Goal: Task Accomplishment & Management: Complete application form

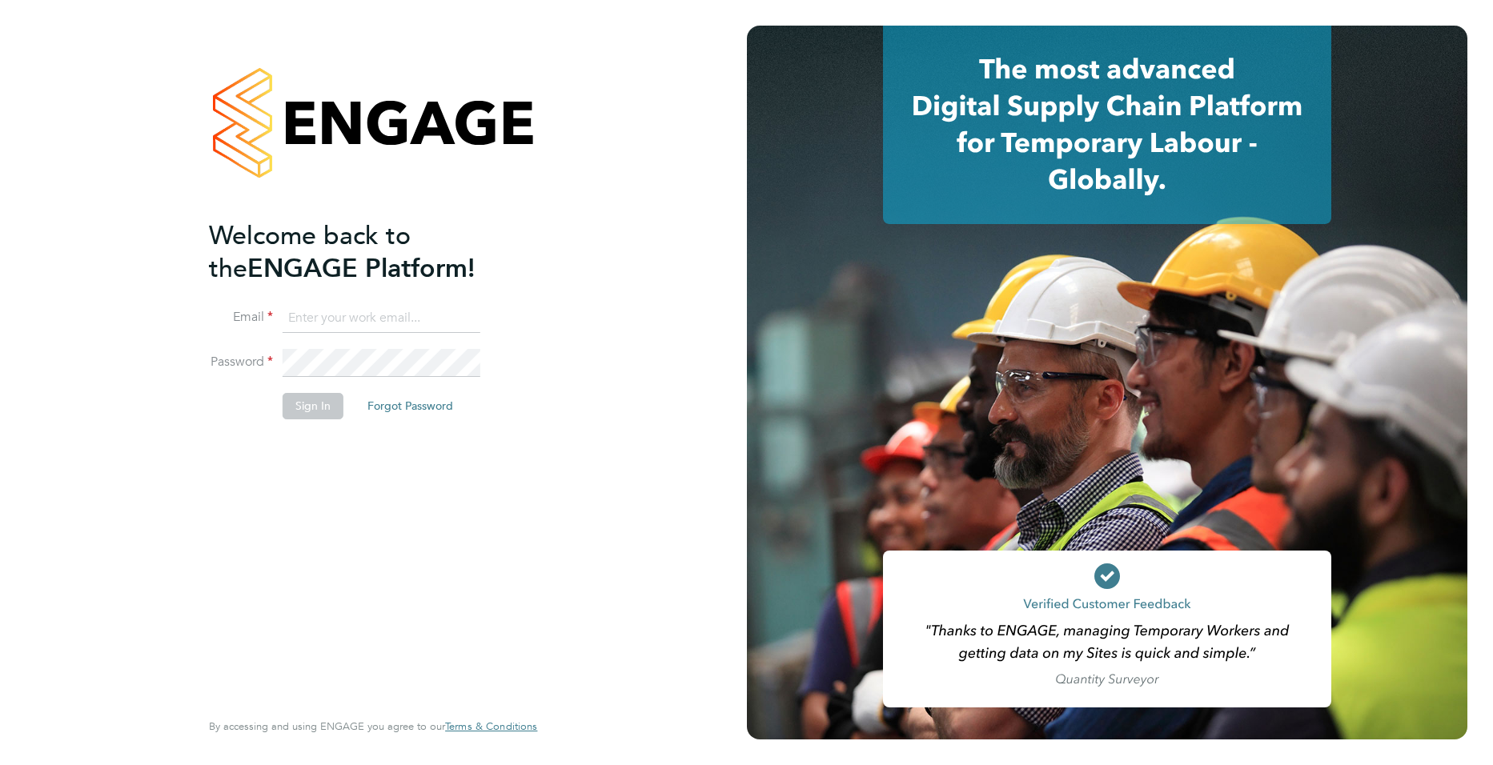
click at [390, 321] on input at bounding box center [382, 318] width 198 height 29
type input "[PERSON_NAME][EMAIL_ADDRESS][PERSON_NAME][DOMAIN_NAME]"
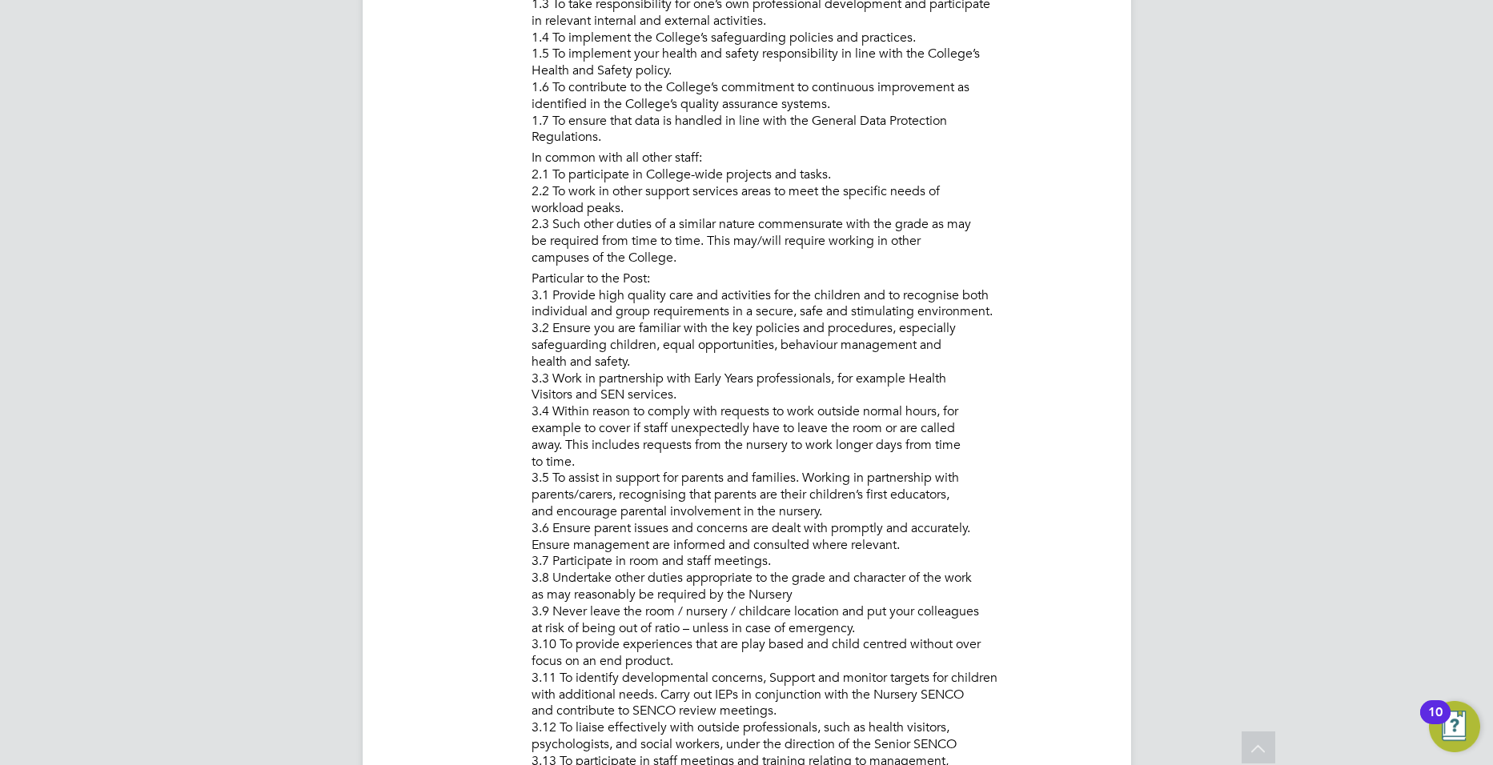
scroll to position [565, 0]
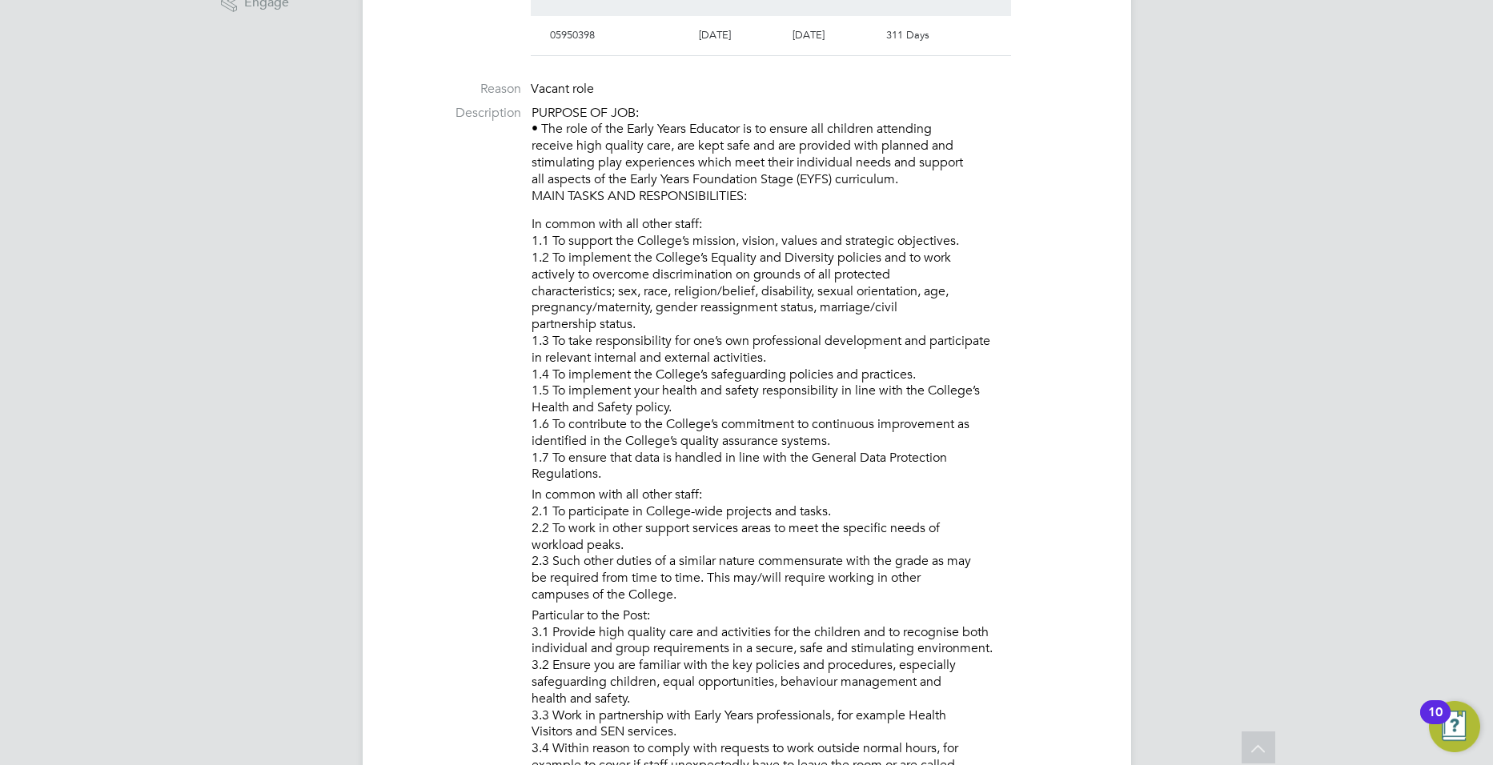
drag, startPoint x: 532, startPoint y: 107, endPoint x: 831, endPoint y: 191, distance: 310.0
click at [831, 191] on p "PURPOSE OF JOB: • The role of the Early Years Educator is to ensure all childre…" at bounding box center [816, 155] width 568 height 100
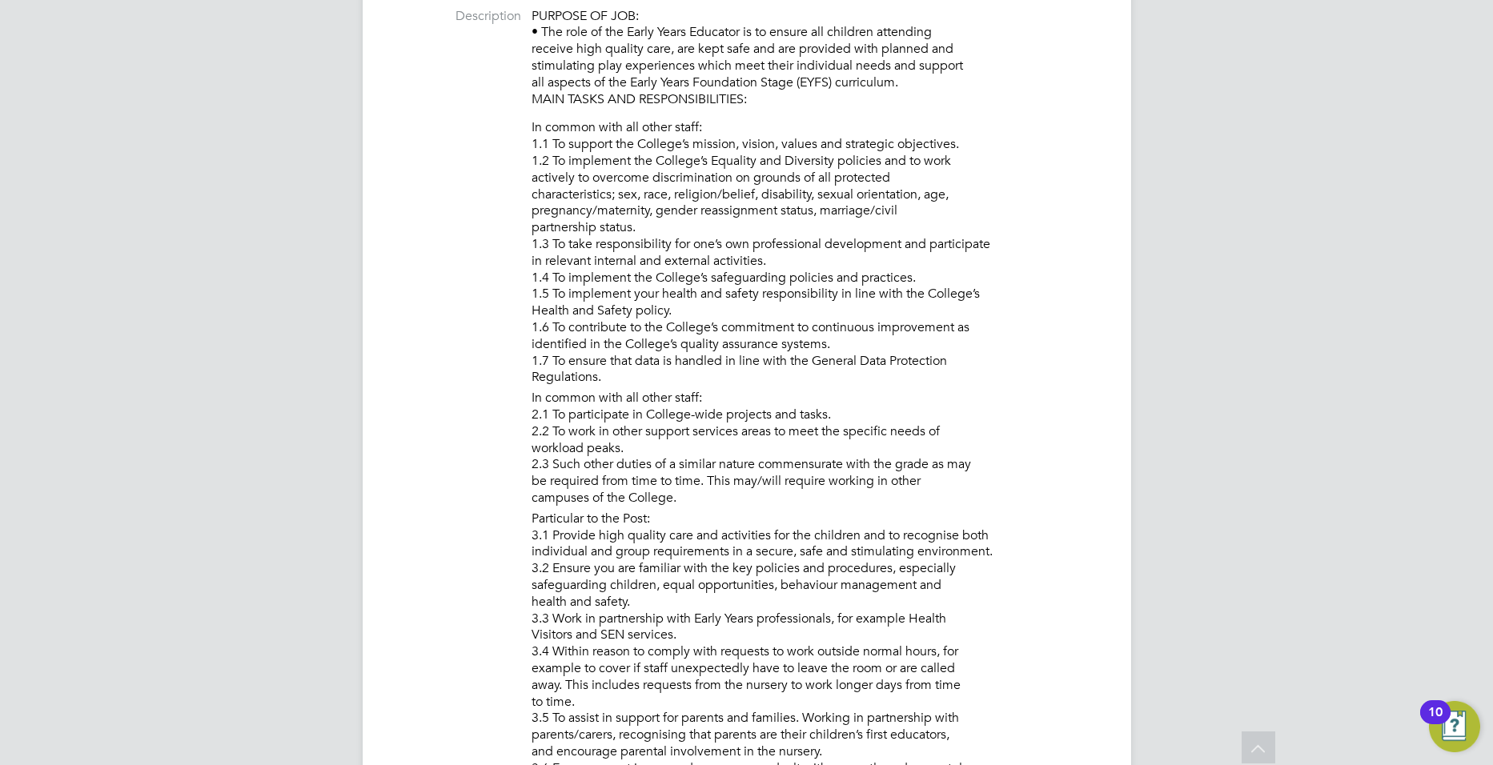
scroll to position [0, 0]
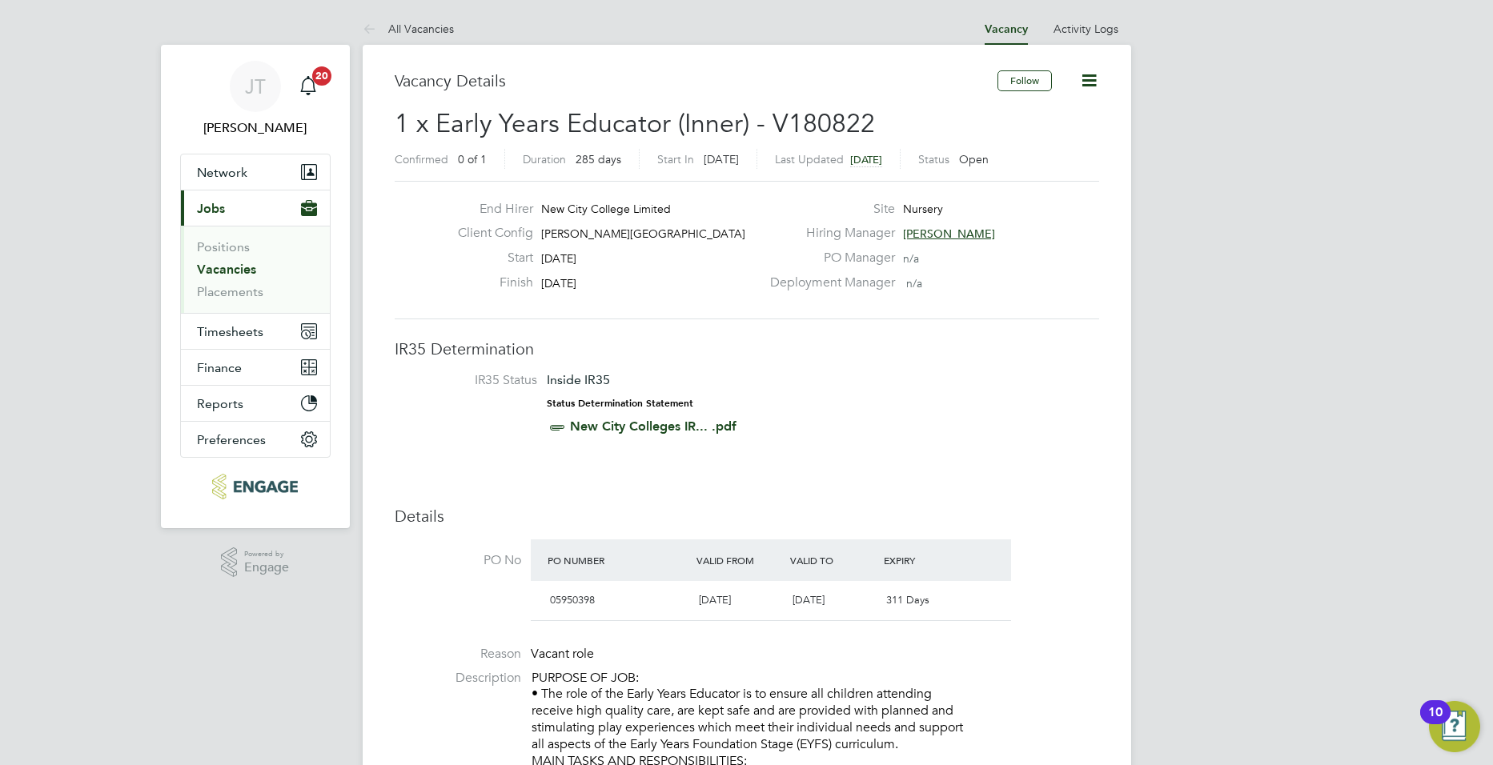
click at [237, 271] on link "Vacancies" at bounding box center [226, 269] width 59 height 15
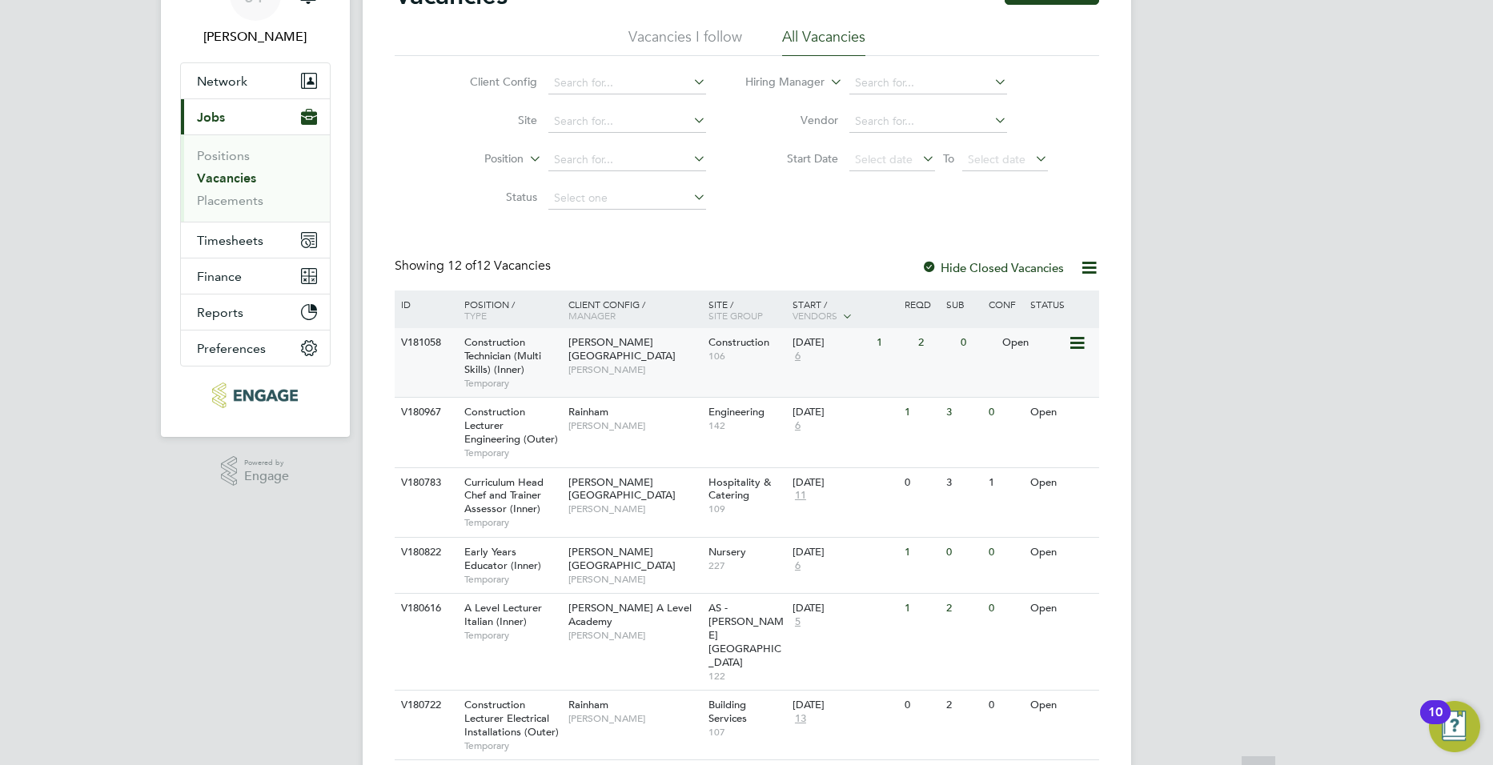
scroll to position [92, 0]
click at [800, 560] on span "6" at bounding box center [798, 566] width 10 height 14
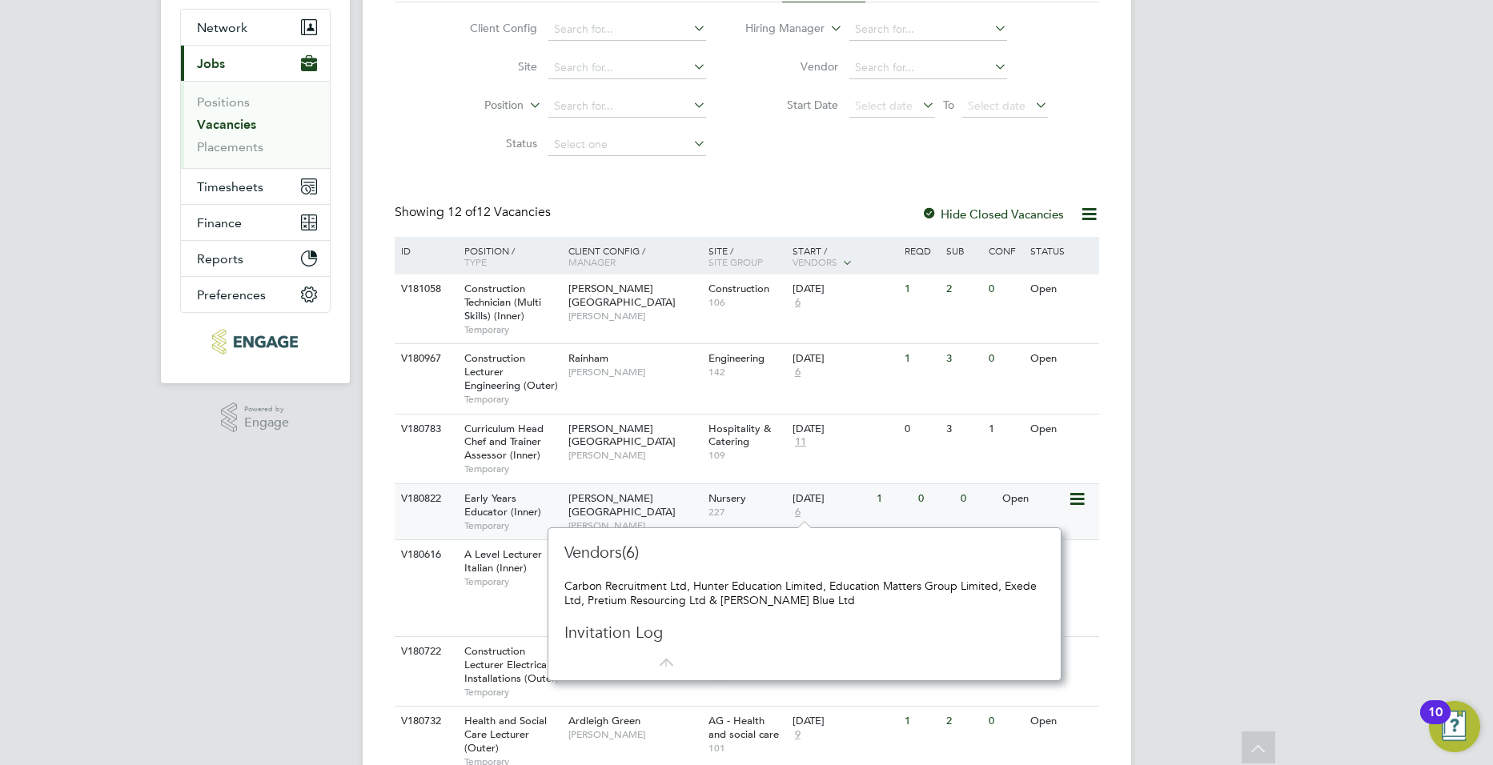
scroll to position [159, 0]
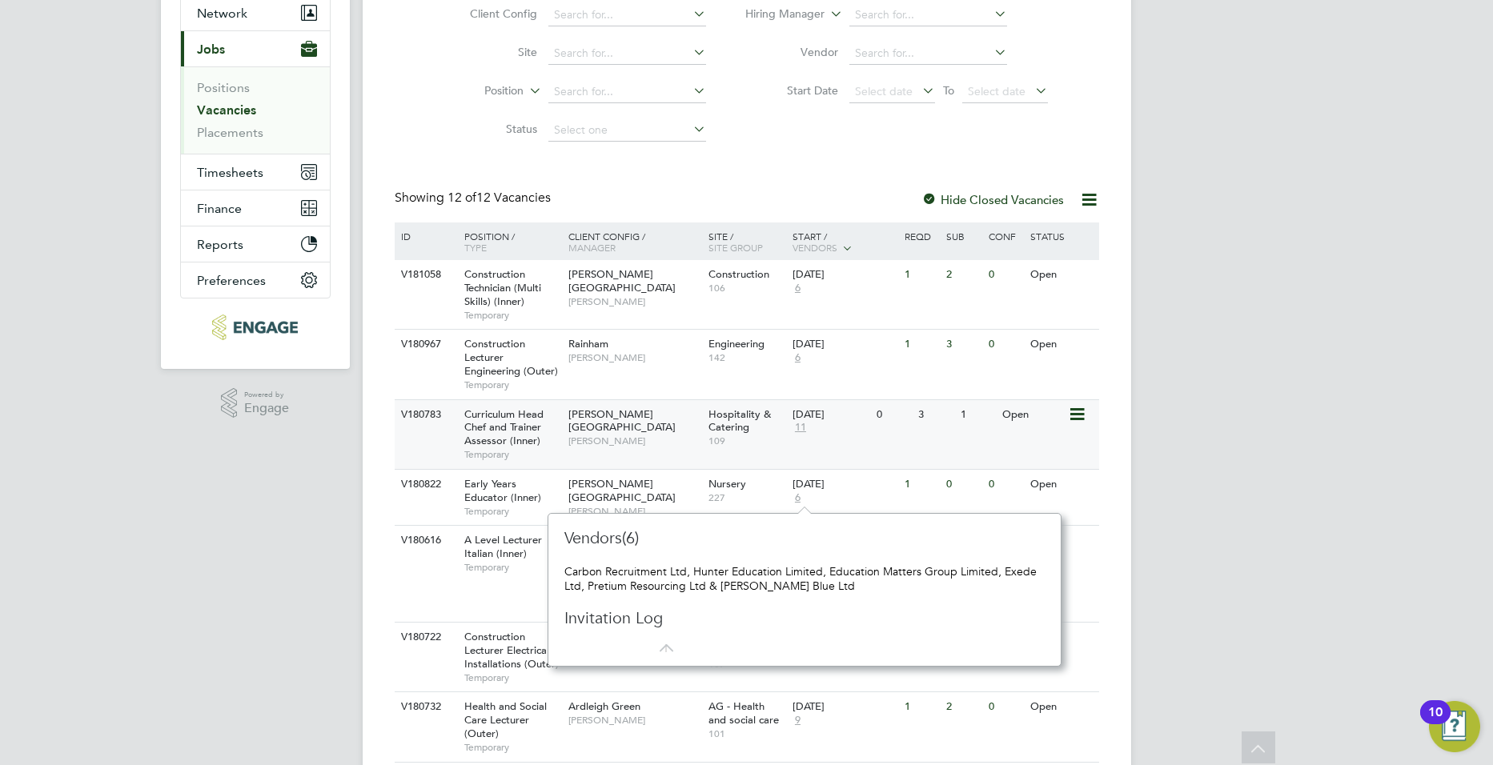
click at [618, 435] on span "Katie Stafford" at bounding box center [634, 441] width 132 height 13
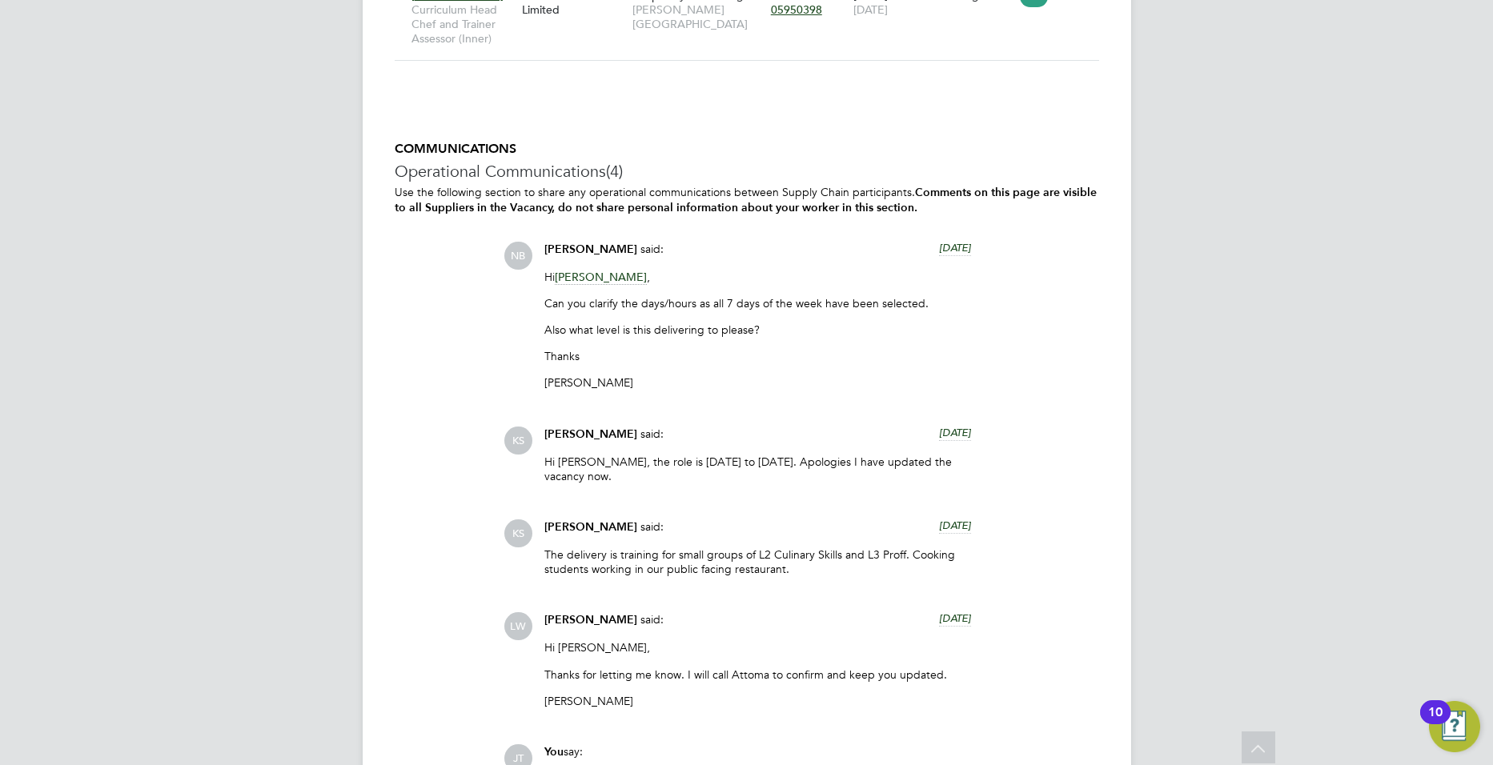
scroll to position [3454, 0]
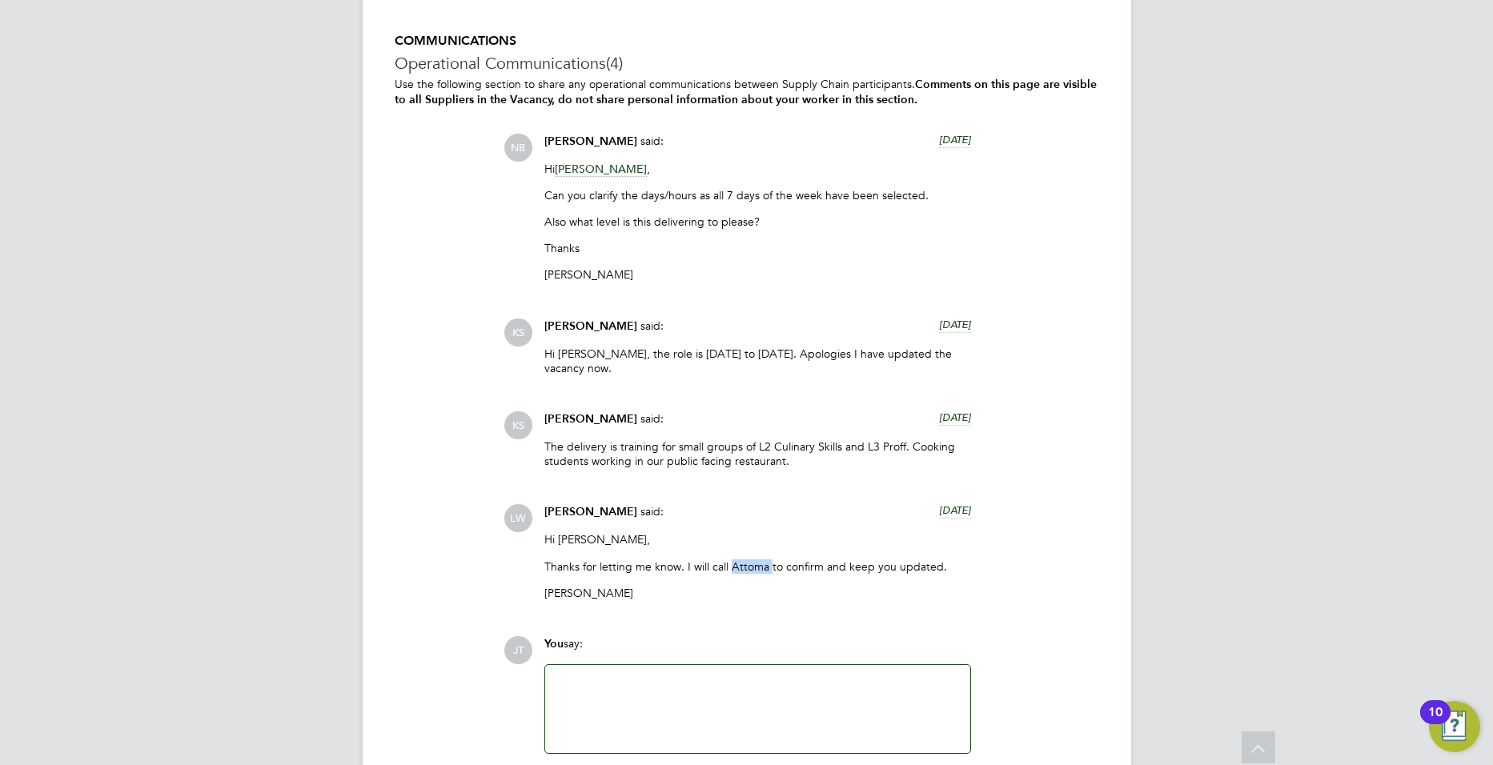
drag, startPoint x: 732, startPoint y: 550, endPoint x: 769, endPoint y: 544, distance: 38.2
click at [769, 560] on p "Thanks for letting me know. I will call Attoma to confirm and keep you updated." at bounding box center [757, 567] width 427 height 14
copy p "Attoma"
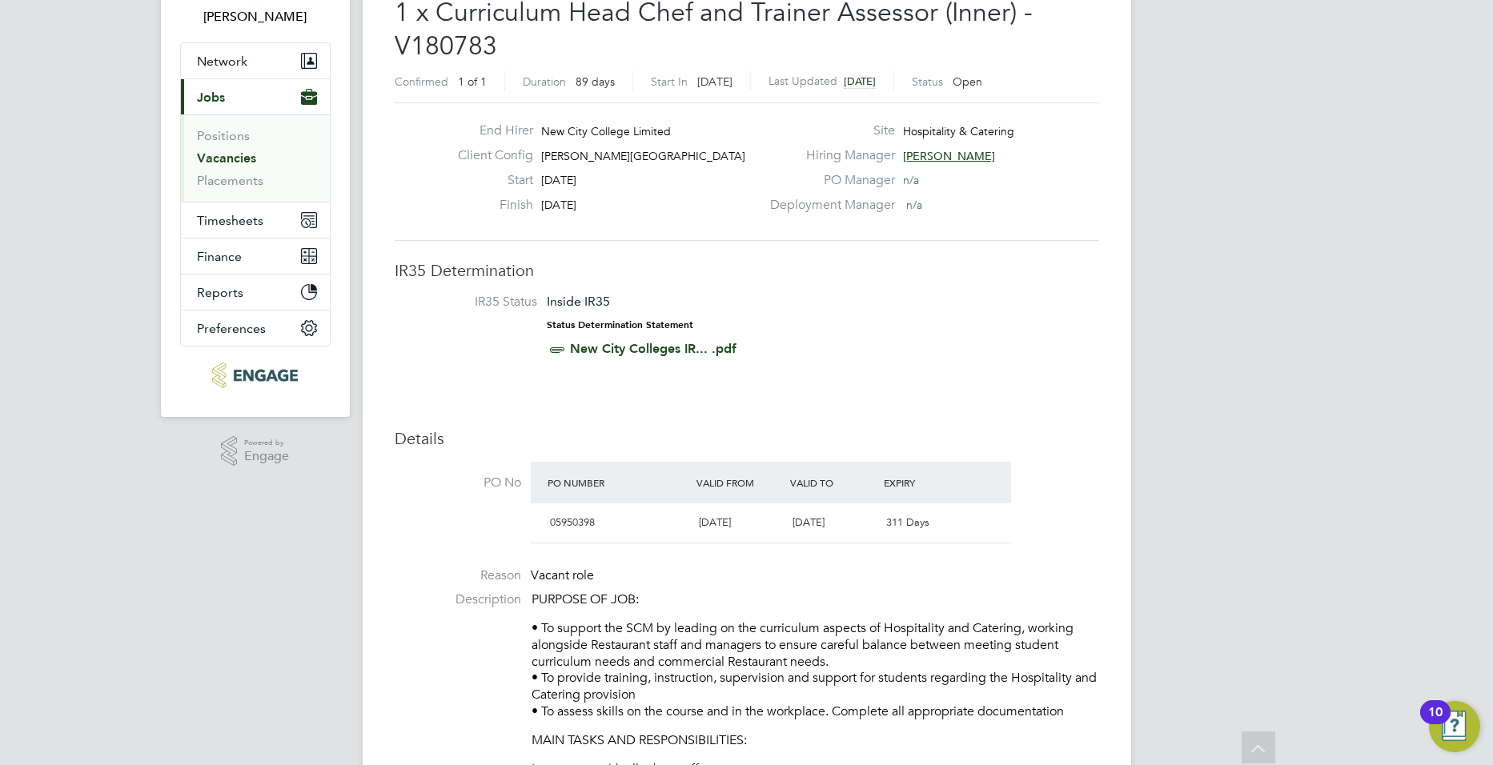
click at [226, 155] on link "Vacancies" at bounding box center [226, 158] width 59 height 15
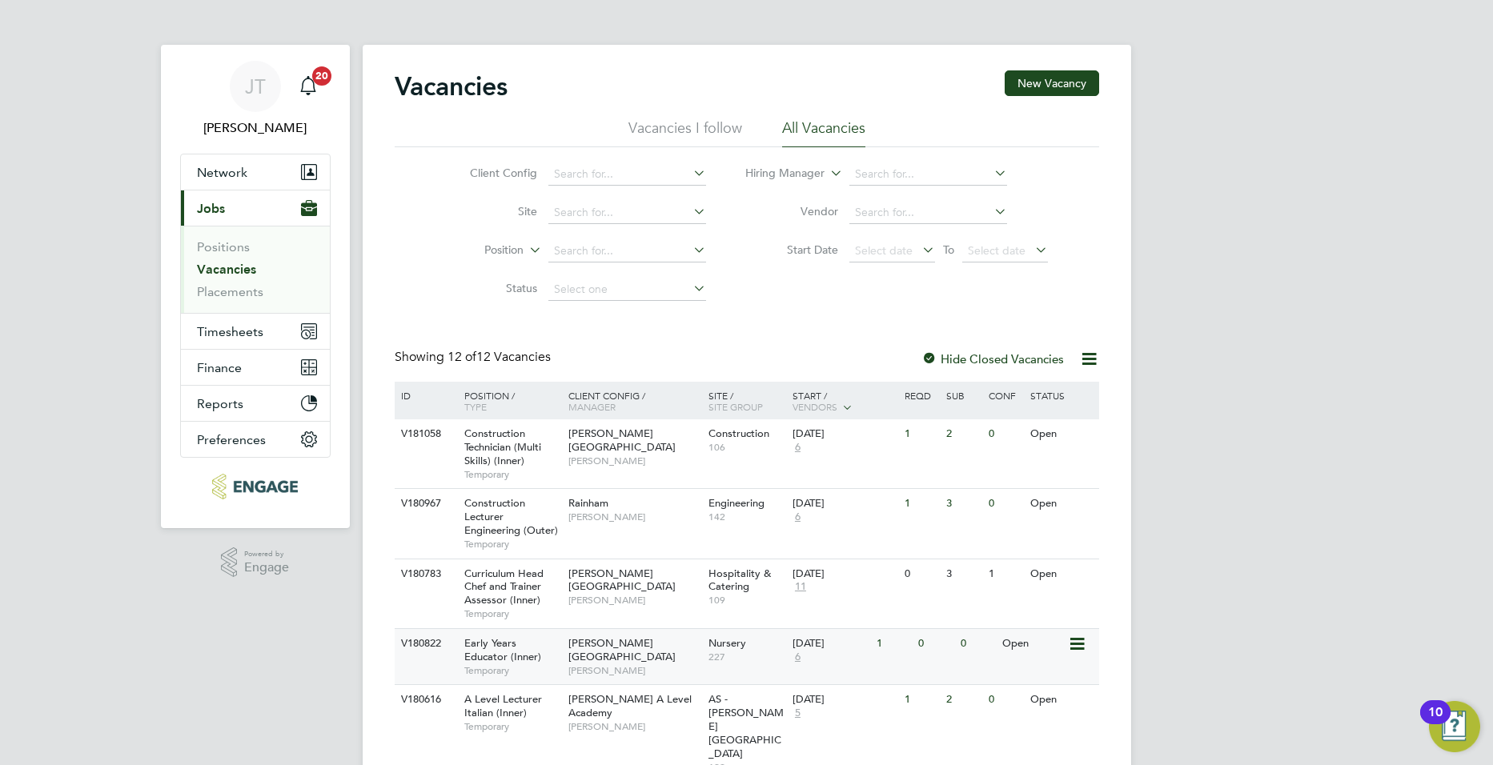
click at [635, 643] on span "[PERSON_NAME][GEOGRAPHIC_DATA]" at bounding box center [621, 650] width 107 height 27
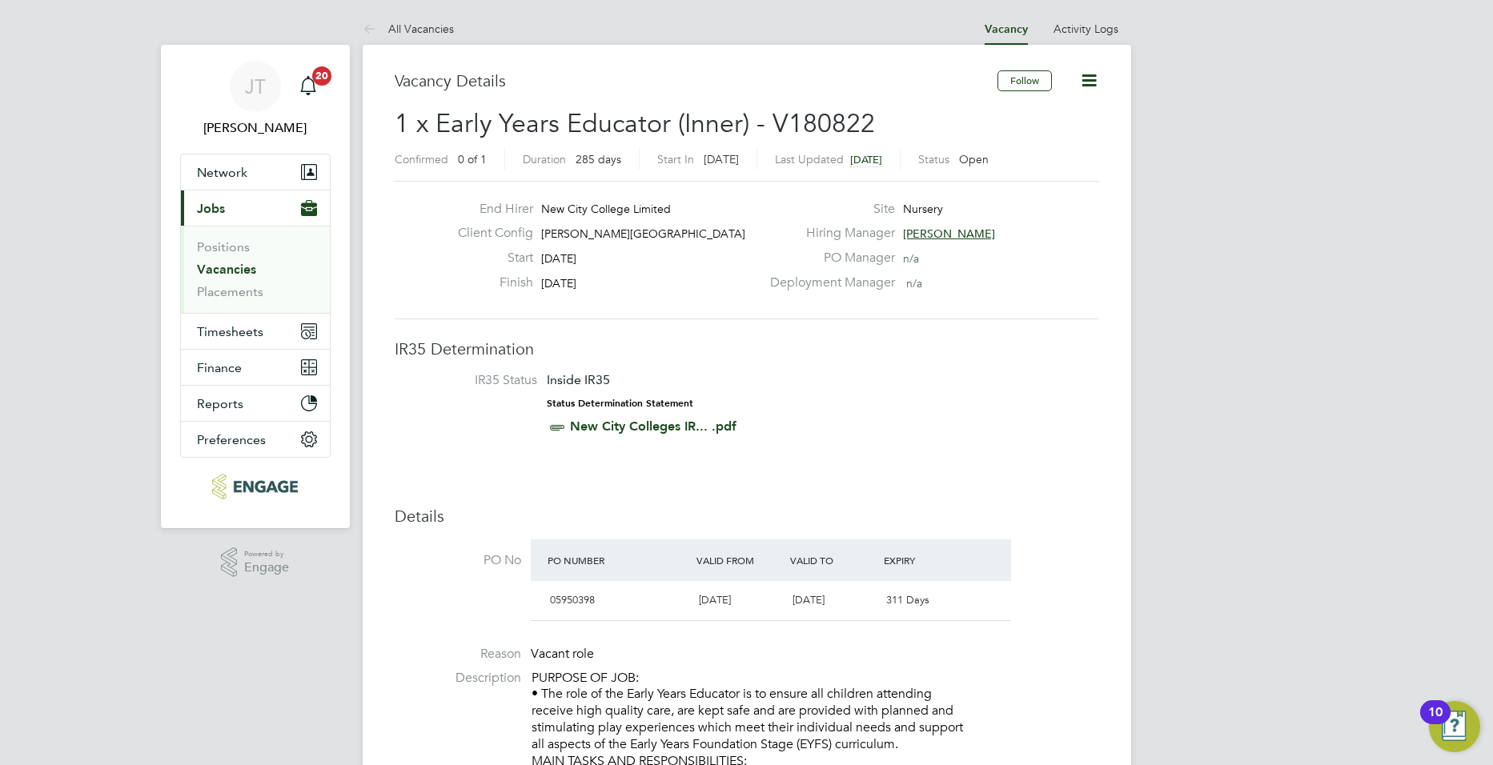
click at [246, 271] on link "Vacancies" at bounding box center [226, 269] width 59 height 15
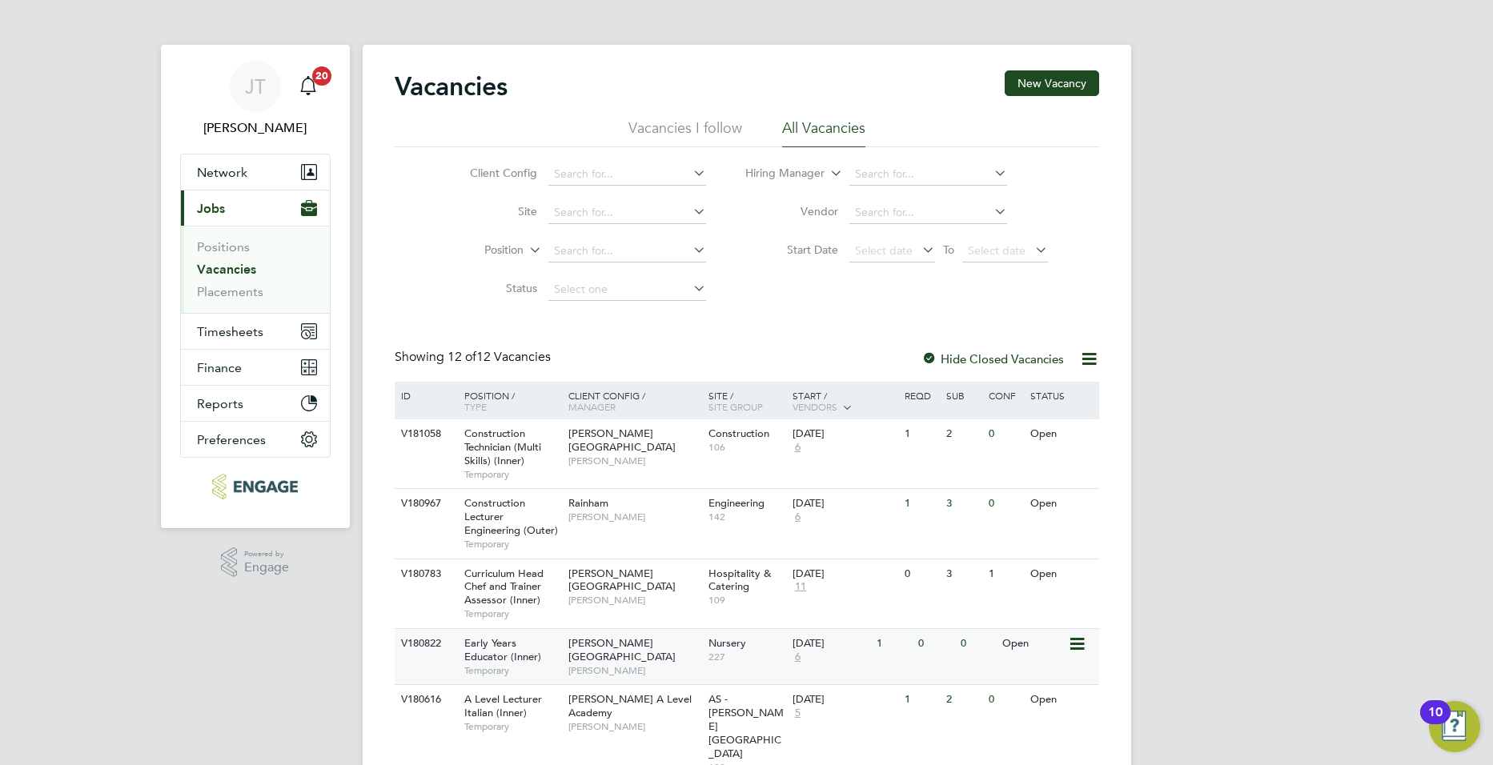
click at [843, 645] on div "22 Sep 2025" at bounding box center [831, 644] width 76 height 14
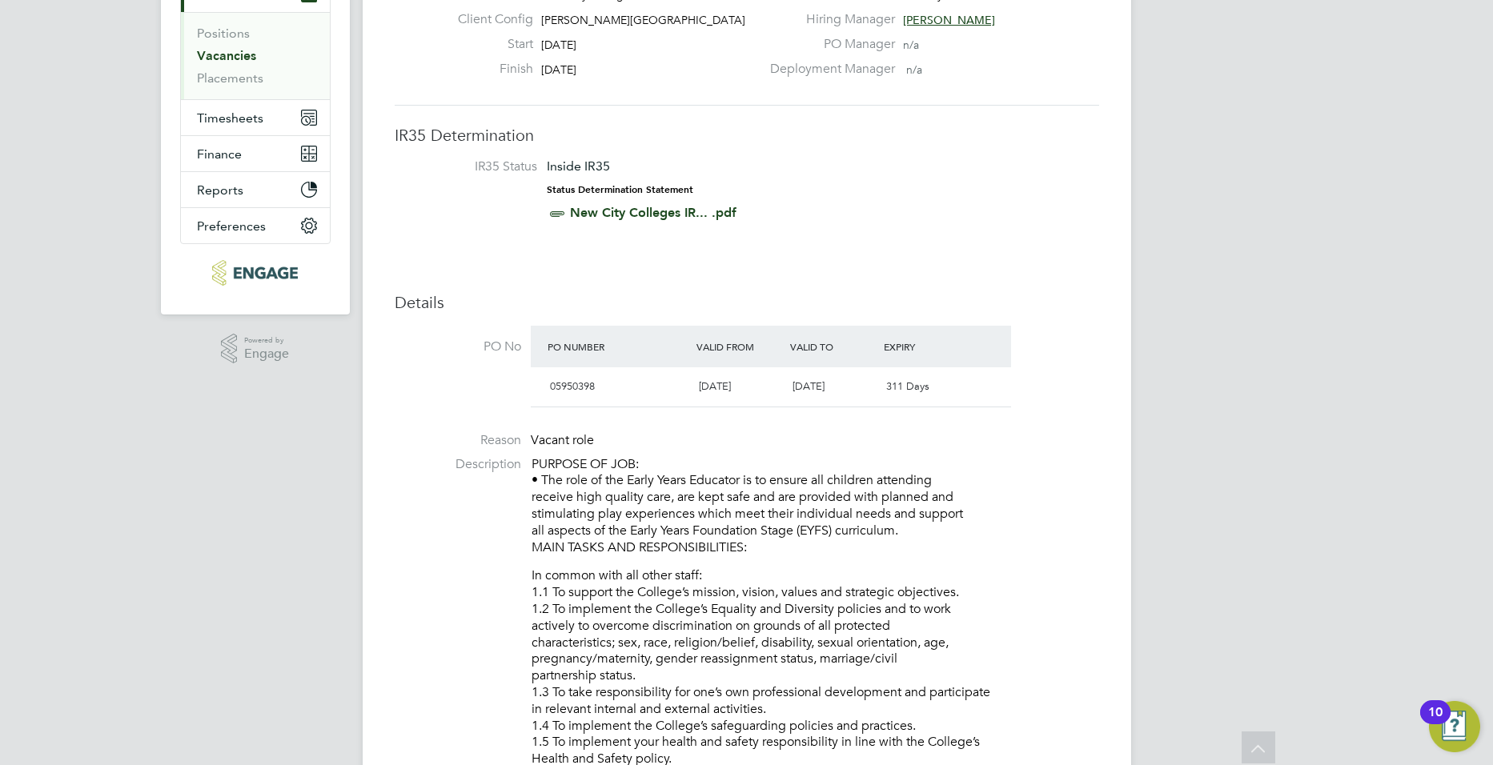
scroll to position [206, 0]
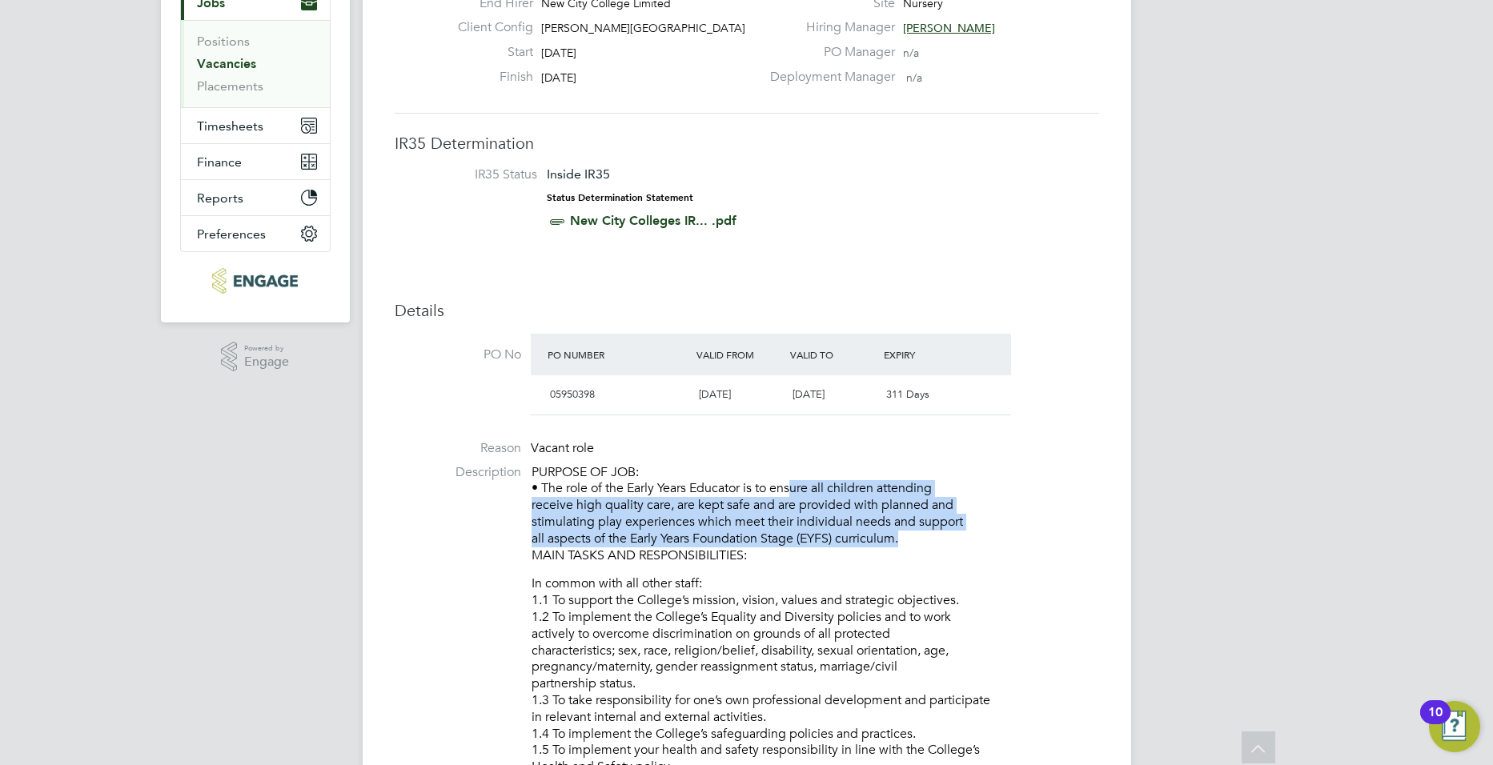
drag, startPoint x: 788, startPoint y: 488, endPoint x: 898, endPoint y: 536, distance: 120.8
click at [898, 536] on p "PURPOSE OF JOB: • The role of the Early Years Educator is to ensure all childre…" at bounding box center [816, 514] width 568 height 100
drag, startPoint x: 899, startPoint y: 536, endPoint x: 881, endPoint y: 539, distance: 17.8
copy p "sure all children attending receive high quality care, are kept safe and are pr…"
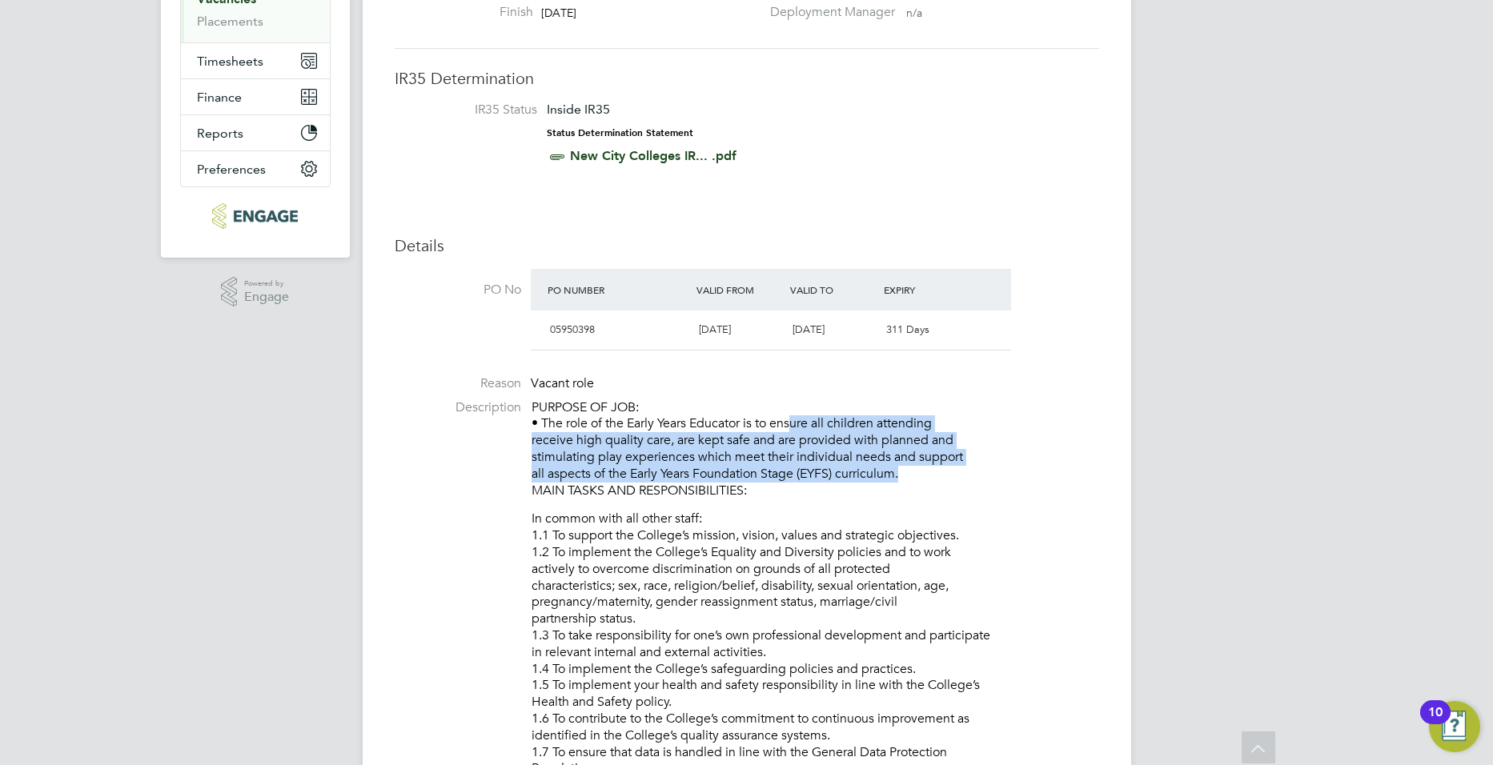
scroll to position [0, 0]
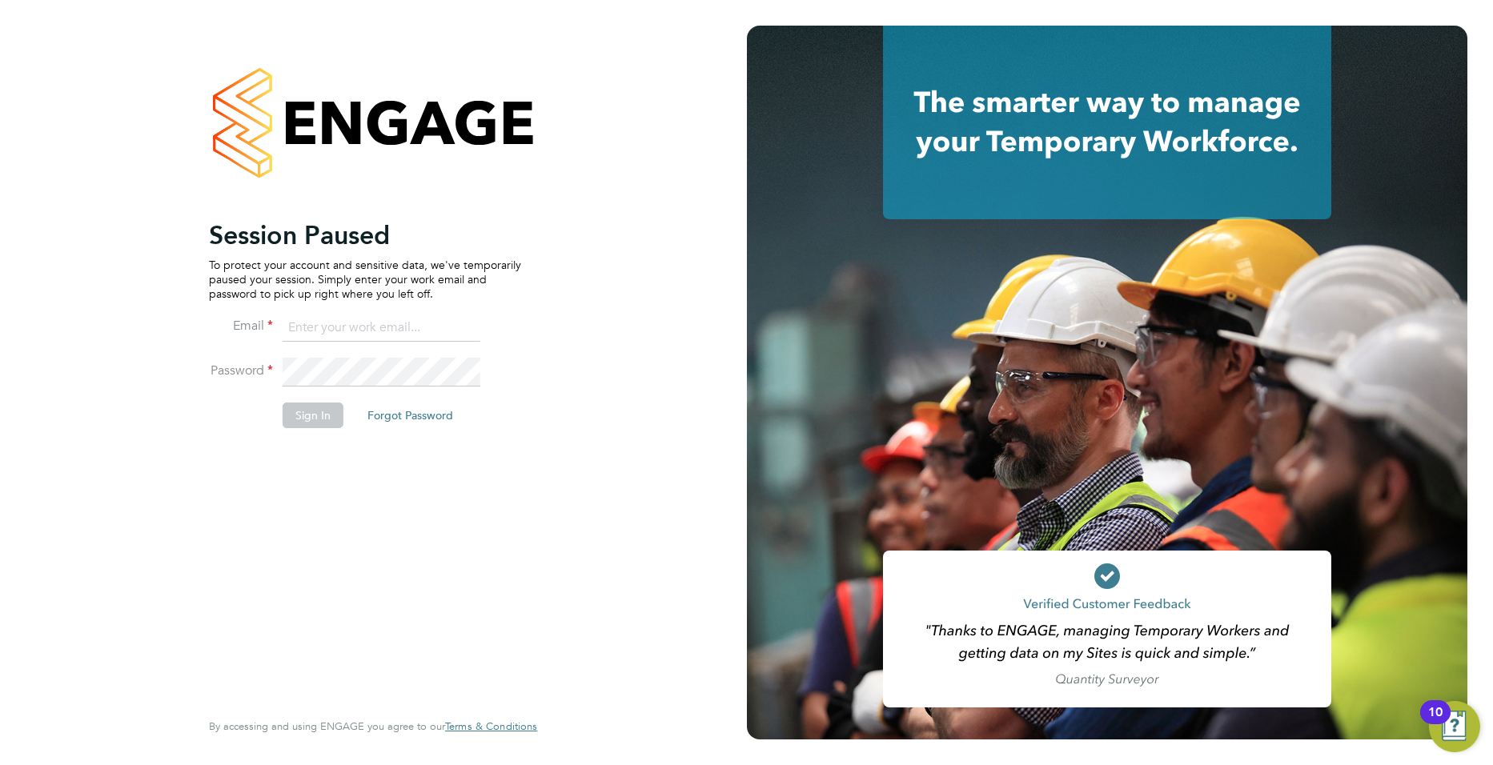
click at [353, 337] on input at bounding box center [382, 328] width 198 height 29
type input "joe.turner@huntereducation.co.uk"
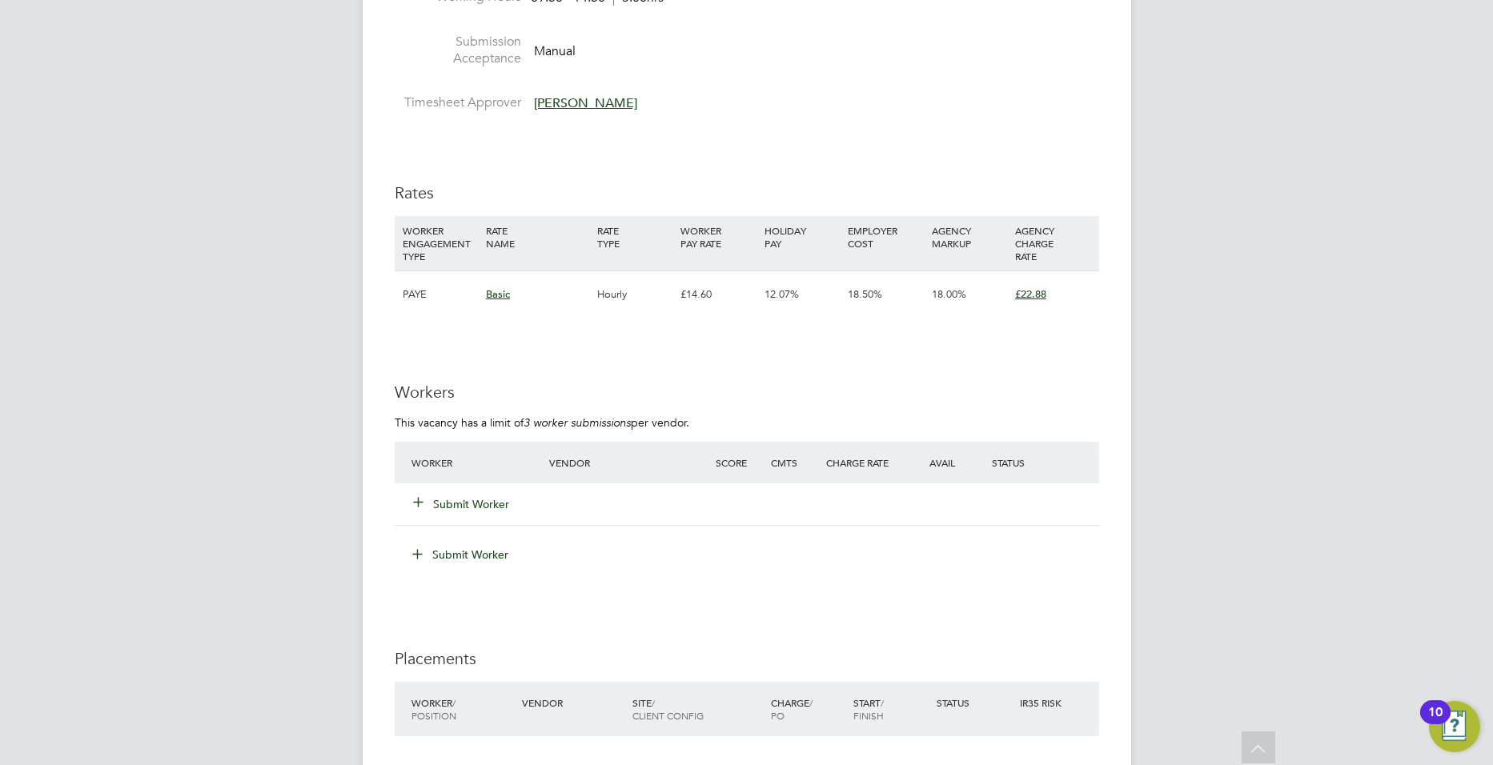
scroll to position [2872, 0]
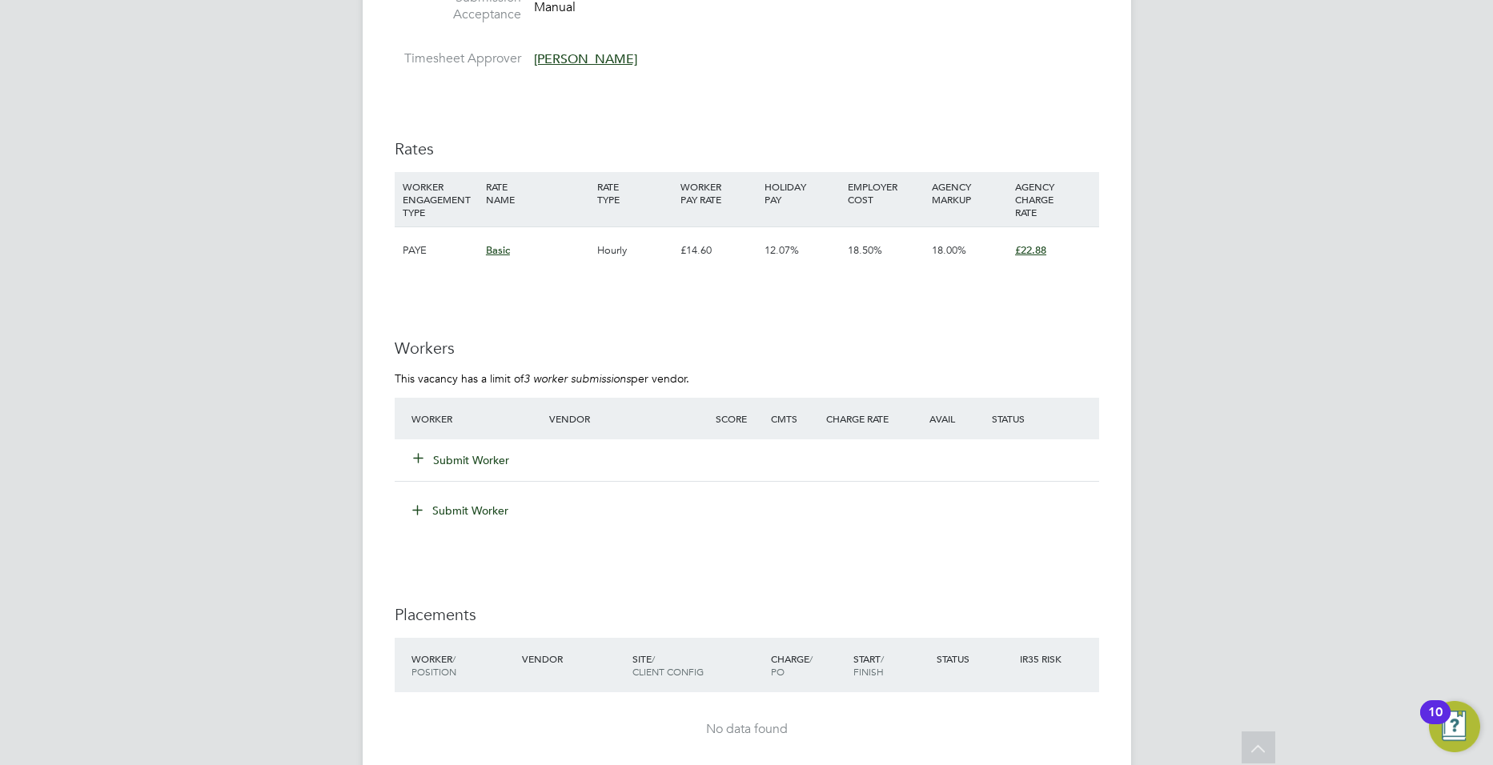
click at [473, 460] on button "Submit Worker" at bounding box center [462, 460] width 96 height 16
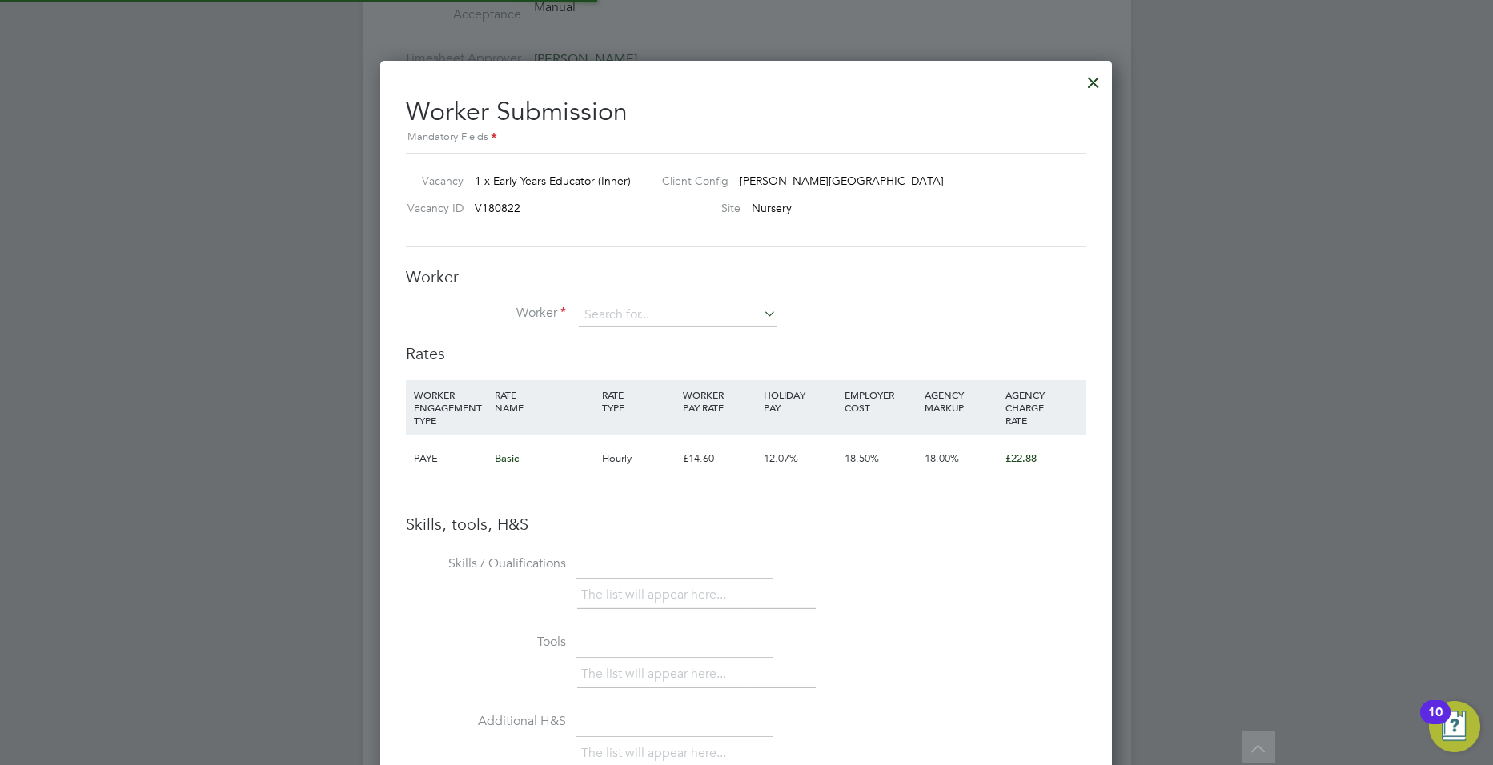
scroll to position [1012, 733]
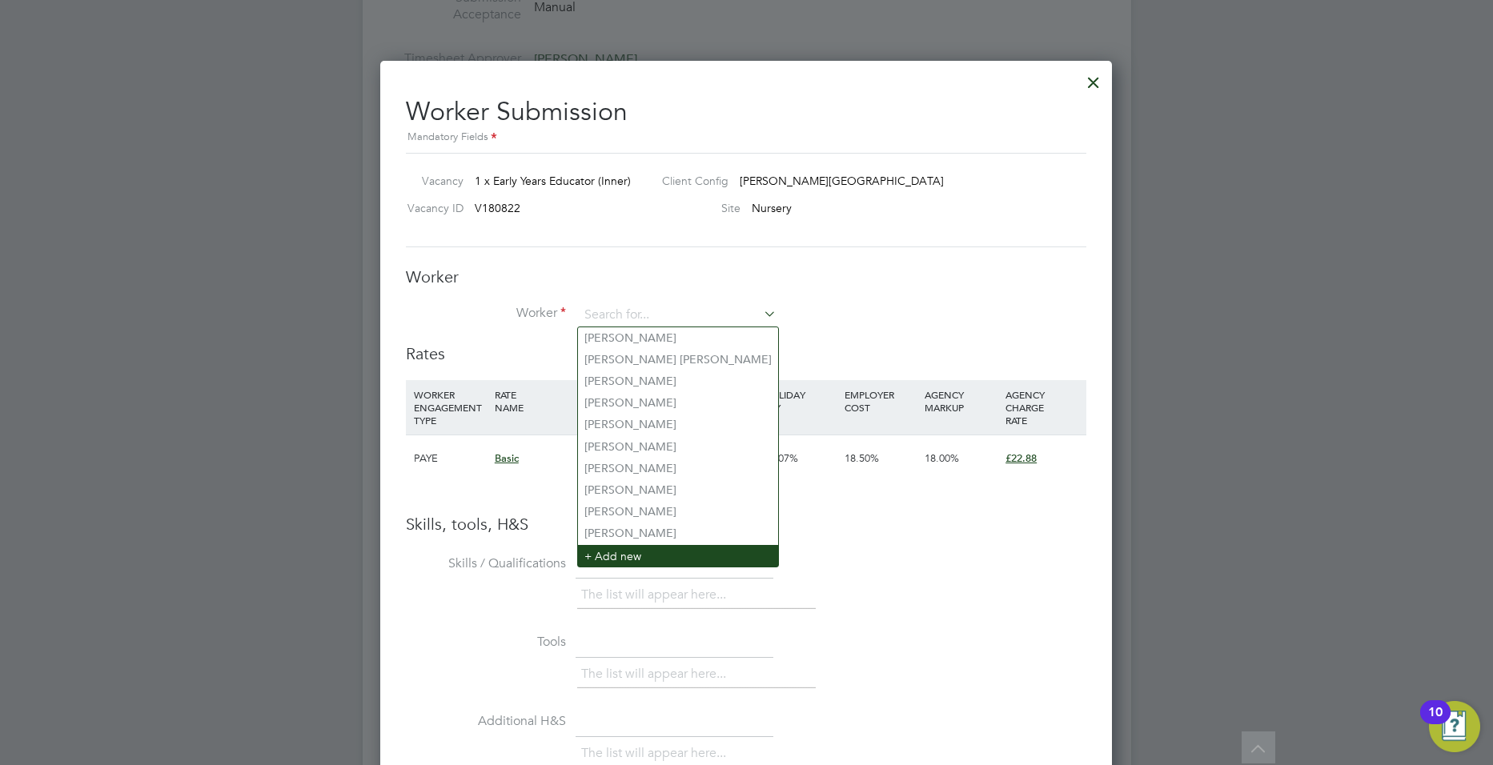
click at [620, 550] on li "+ Add new" at bounding box center [678, 556] width 200 height 22
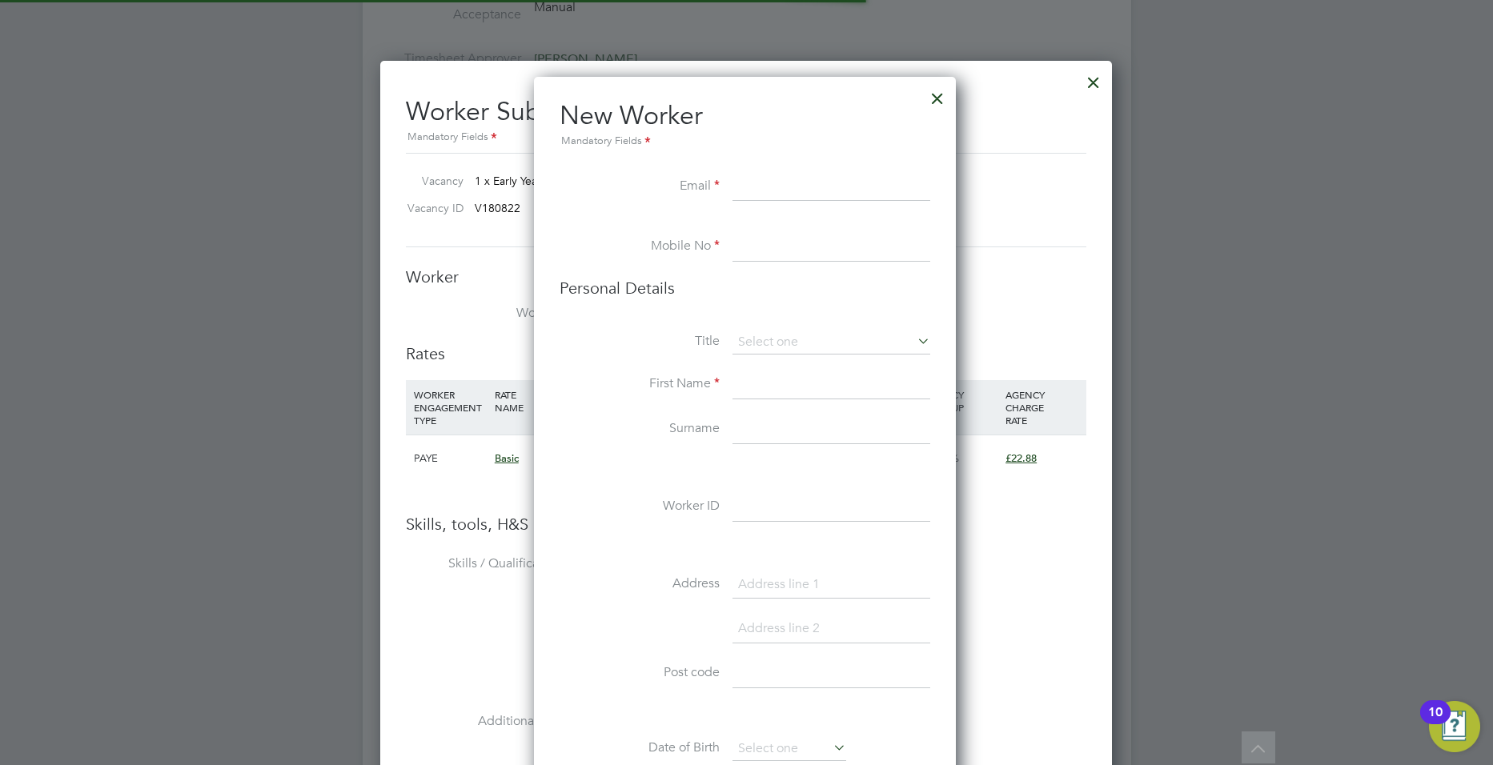
scroll to position [1355, 424]
paste input "nermint.nm%40gmail.com"
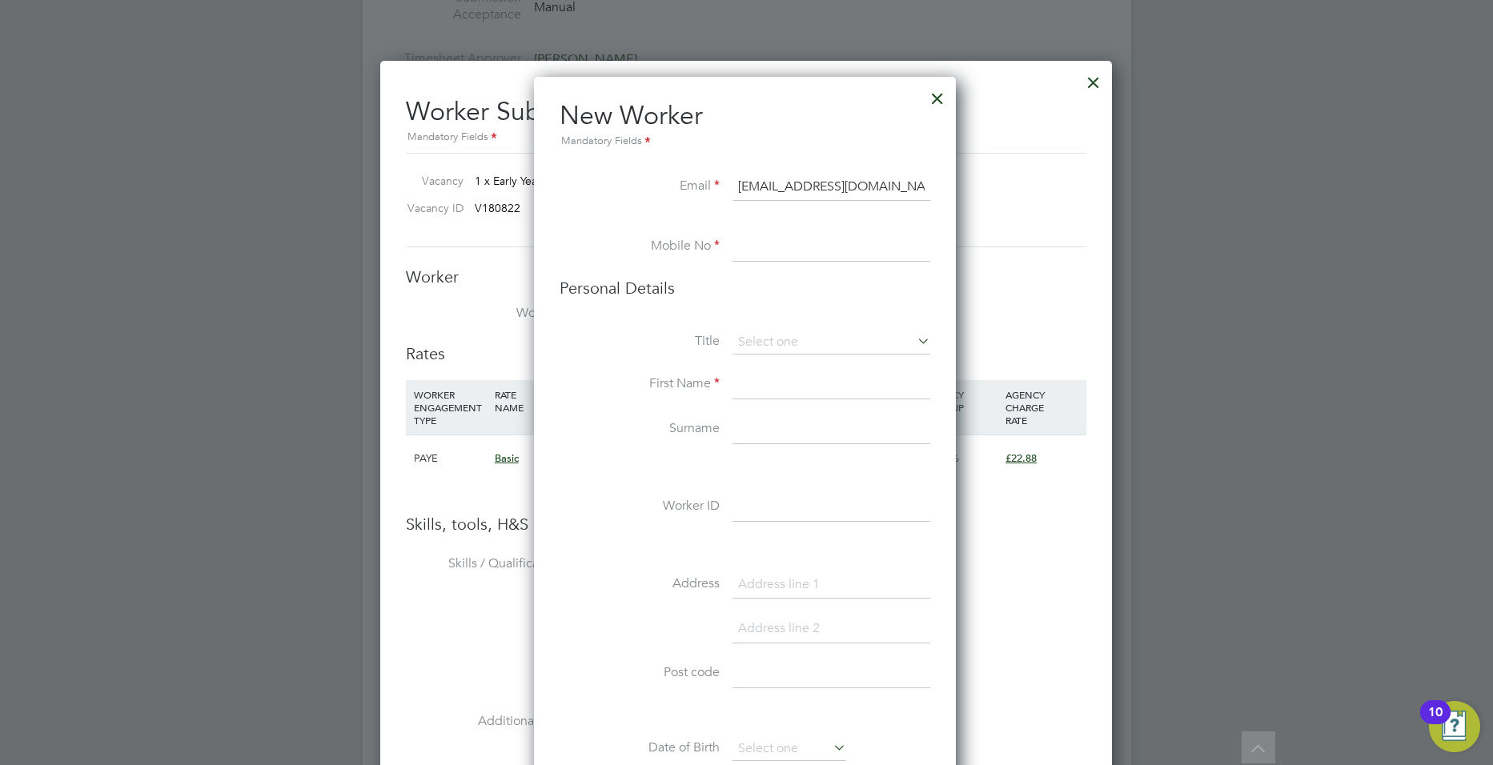
click at [830, 183] on input "nermint.nm%40gmail.com" at bounding box center [832, 187] width 198 height 29
type input "nermint.nm@gmail.com"
click at [813, 257] on input at bounding box center [832, 247] width 198 height 29
paste input "07383958333"
type input "07383958333"
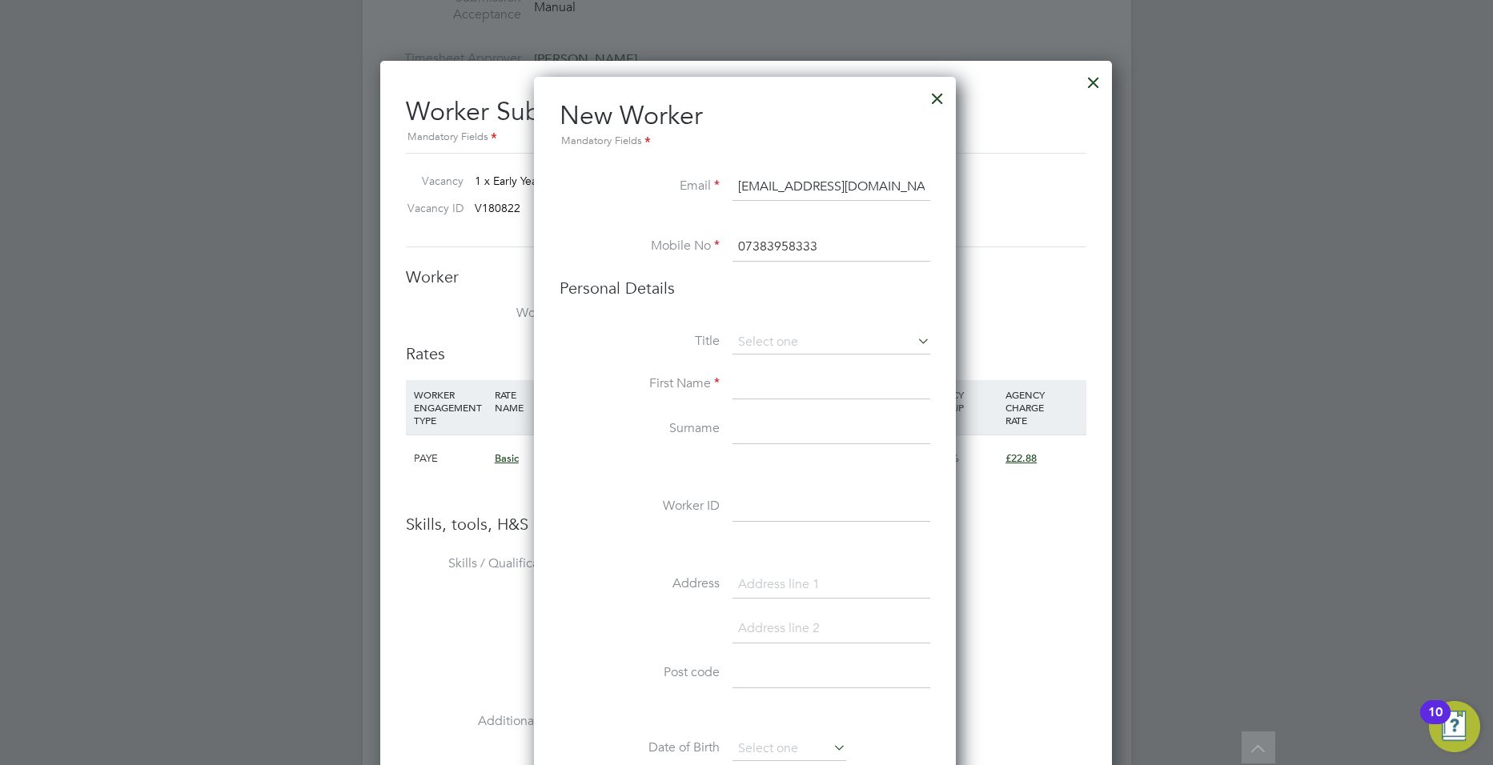
click at [796, 327] on li "Personal Details" at bounding box center [745, 304] width 371 height 53
click at [789, 341] on input at bounding box center [832, 343] width 198 height 24
click at [623, 288] on h3 "Personal Details" at bounding box center [745, 288] width 371 height 21
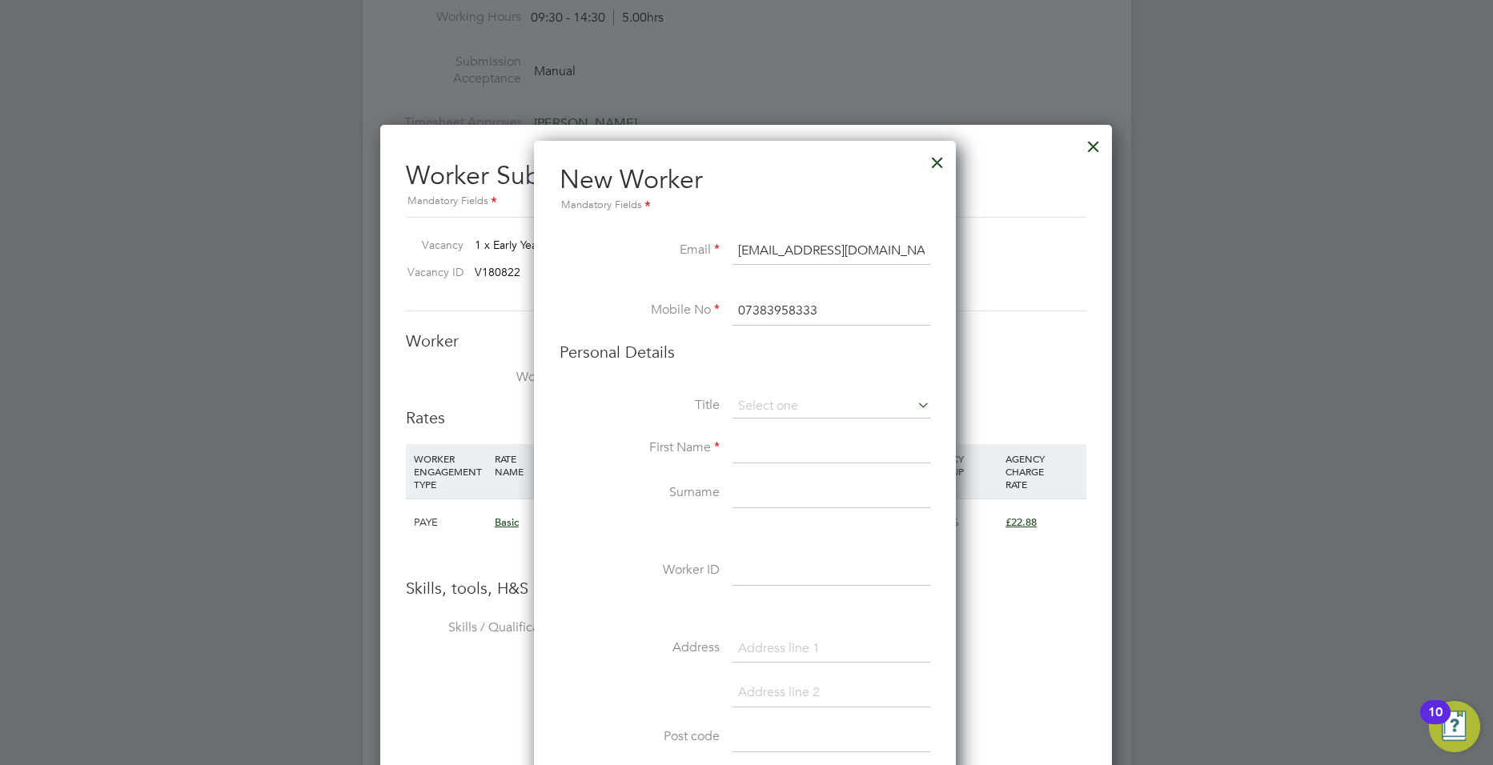
scroll to position [2799, 0]
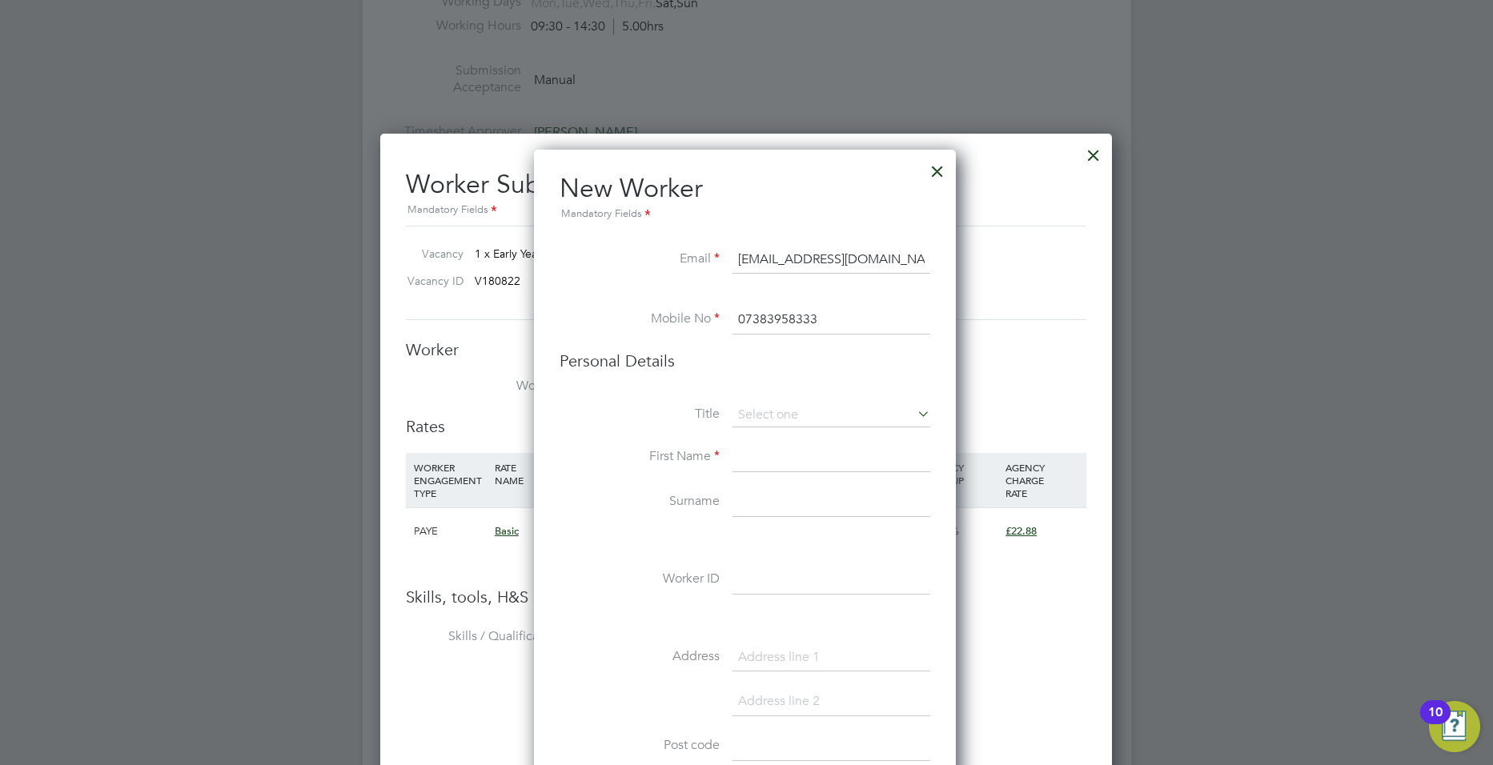
click at [771, 464] on input at bounding box center [832, 458] width 198 height 29
type input "Nerman"
click at [769, 501] on input at bounding box center [832, 502] width 198 height 29
type input "Channar"
click at [854, 422] on input at bounding box center [832, 416] width 198 height 24
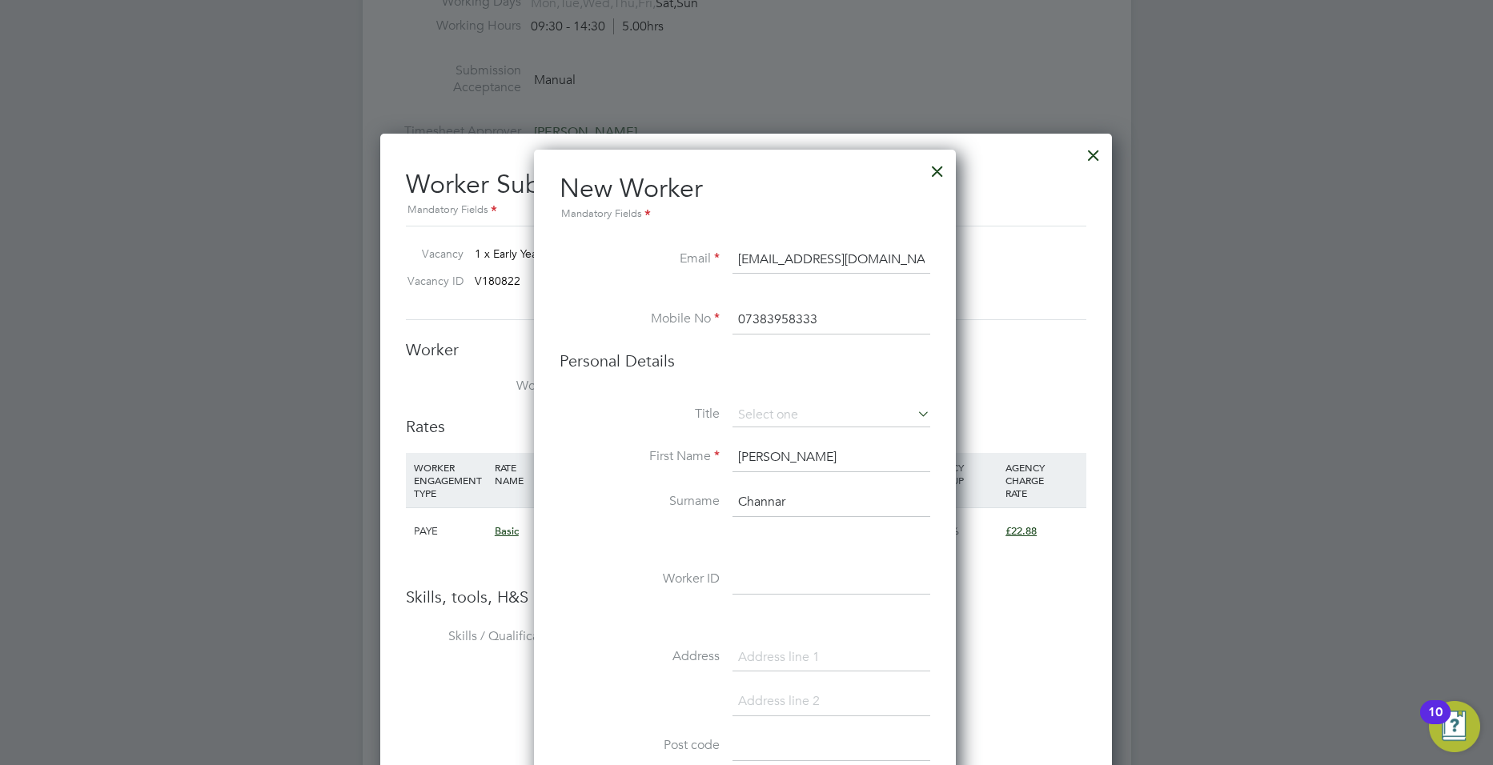
click at [818, 455] on li "Mrs" at bounding box center [831, 458] width 199 height 21
type input "Mrs"
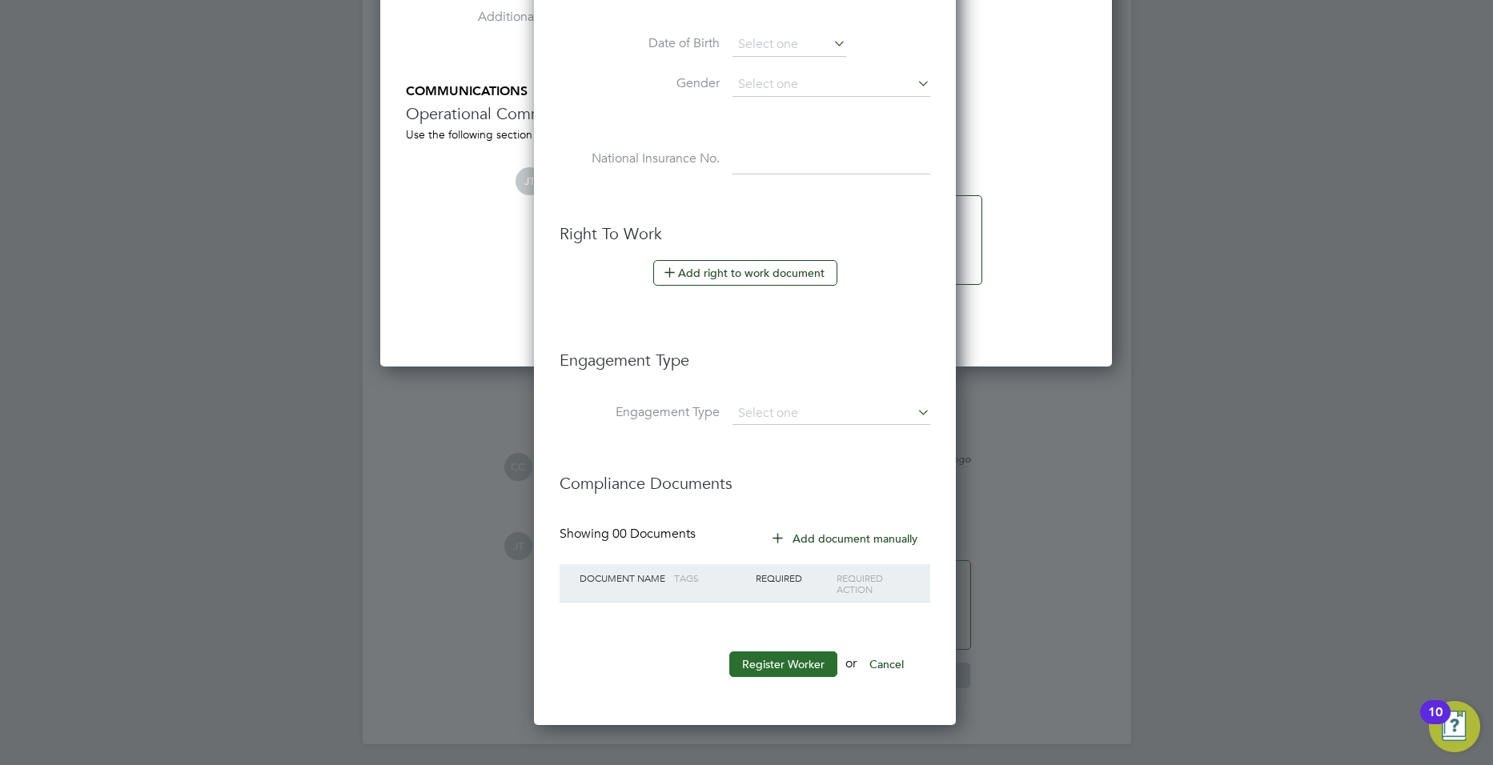
scroll to position [3579, 0]
click at [771, 665] on button "Register Worker" at bounding box center [783, 662] width 108 height 26
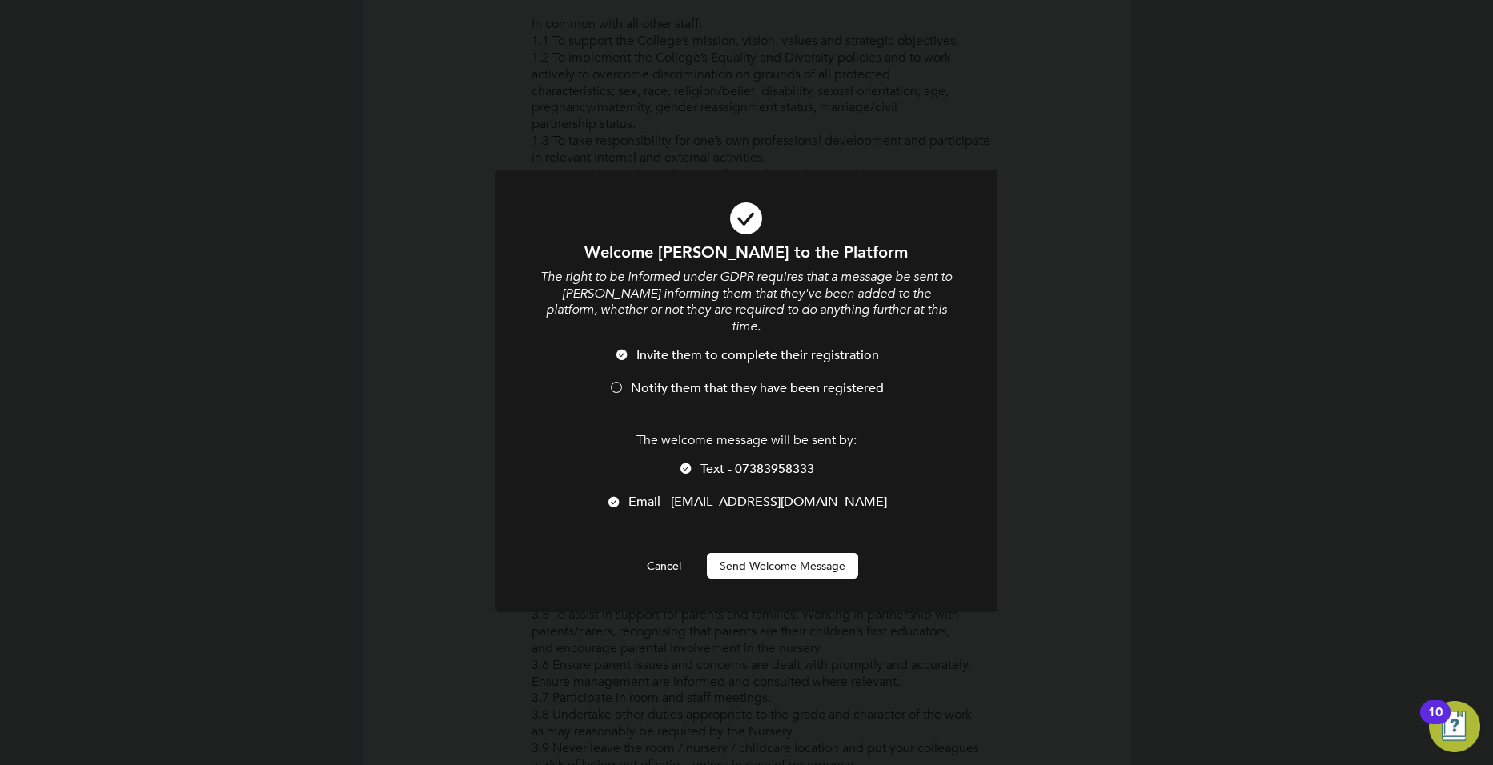
click at [755, 553] on button "Send Welcome Message" at bounding box center [782, 566] width 151 height 26
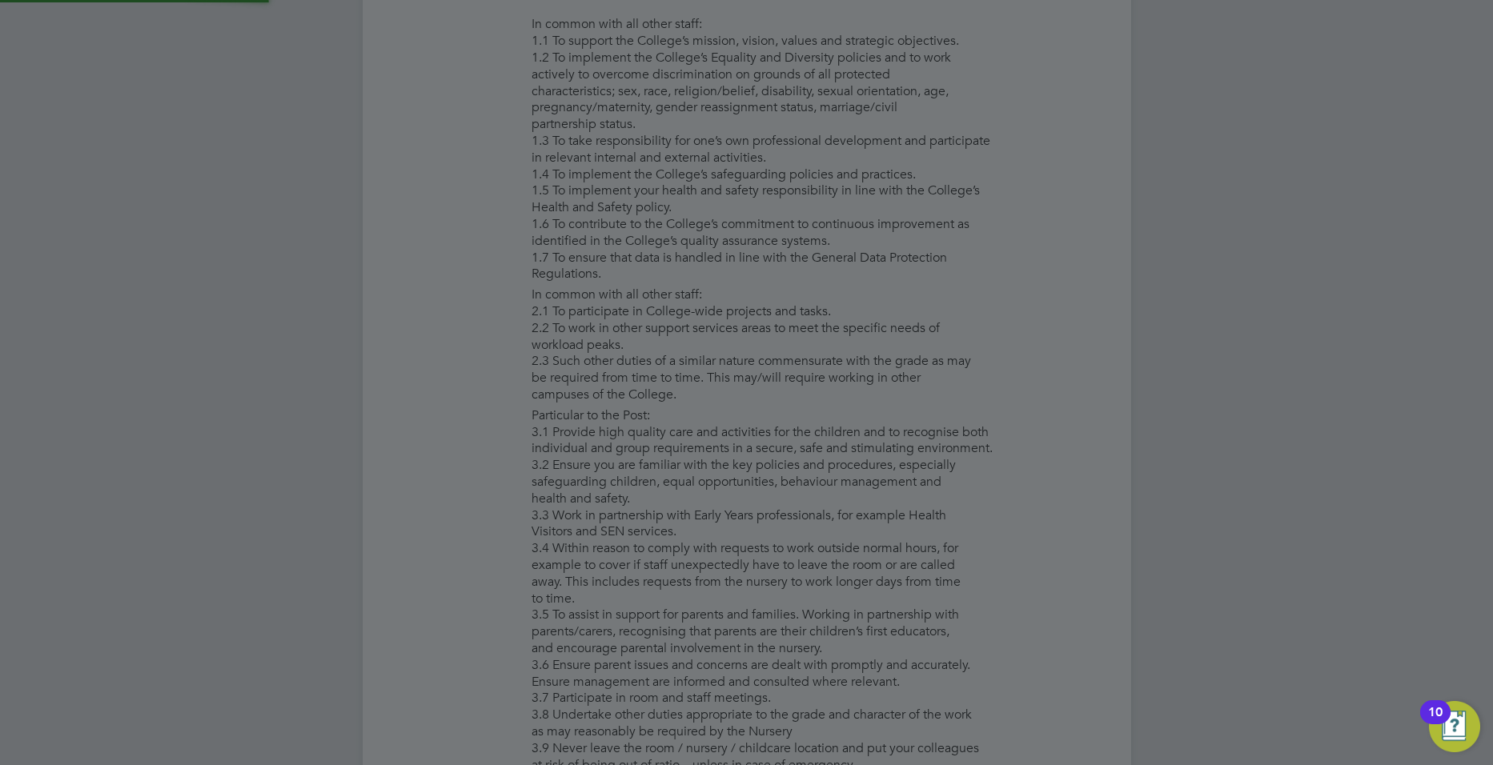
type input "Nerman Channar"
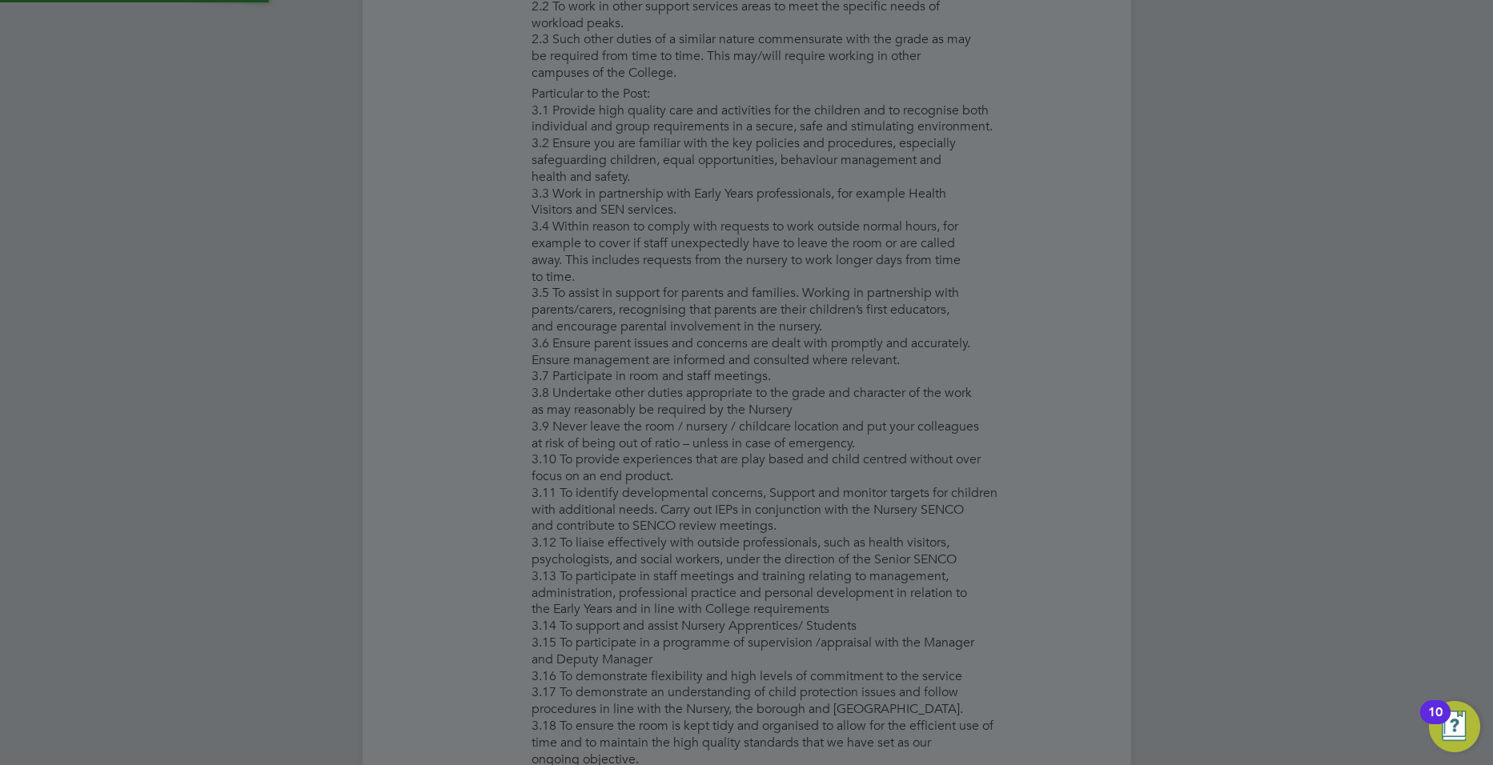
scroll to position [1355, 424]
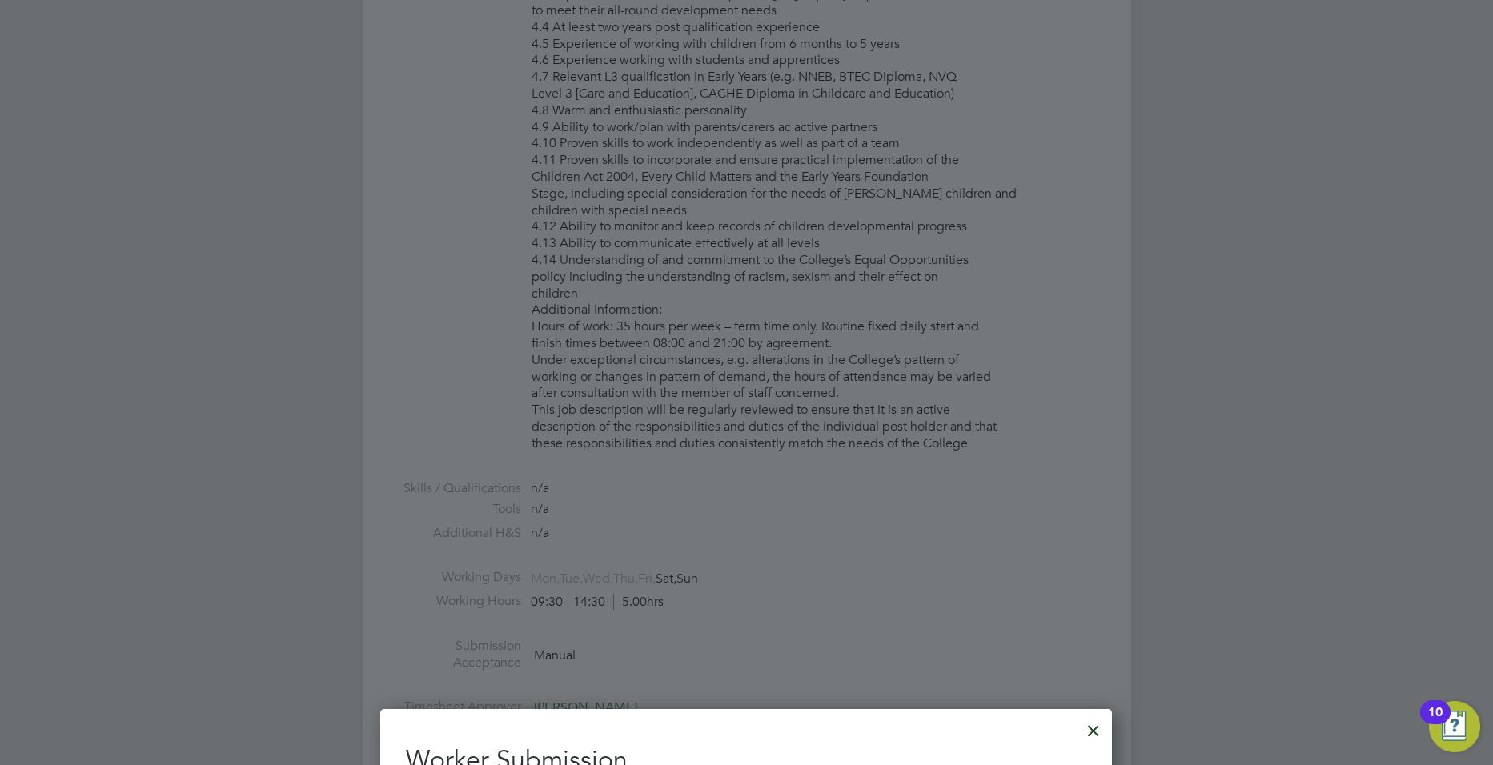
click at [1090, 731] on div at bounding box center [1093, 727] width 29 height 29
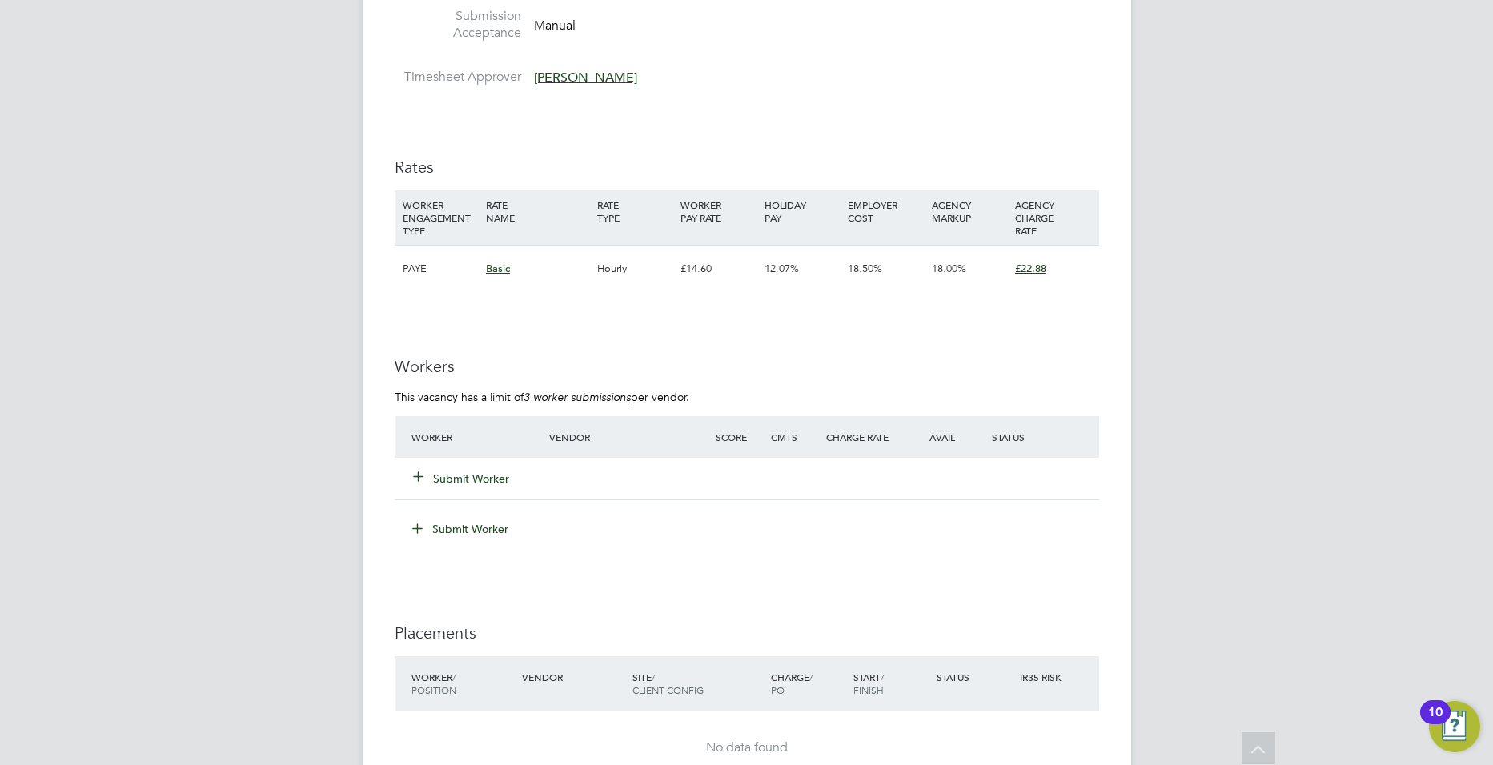
scroll to position [2872, 0]
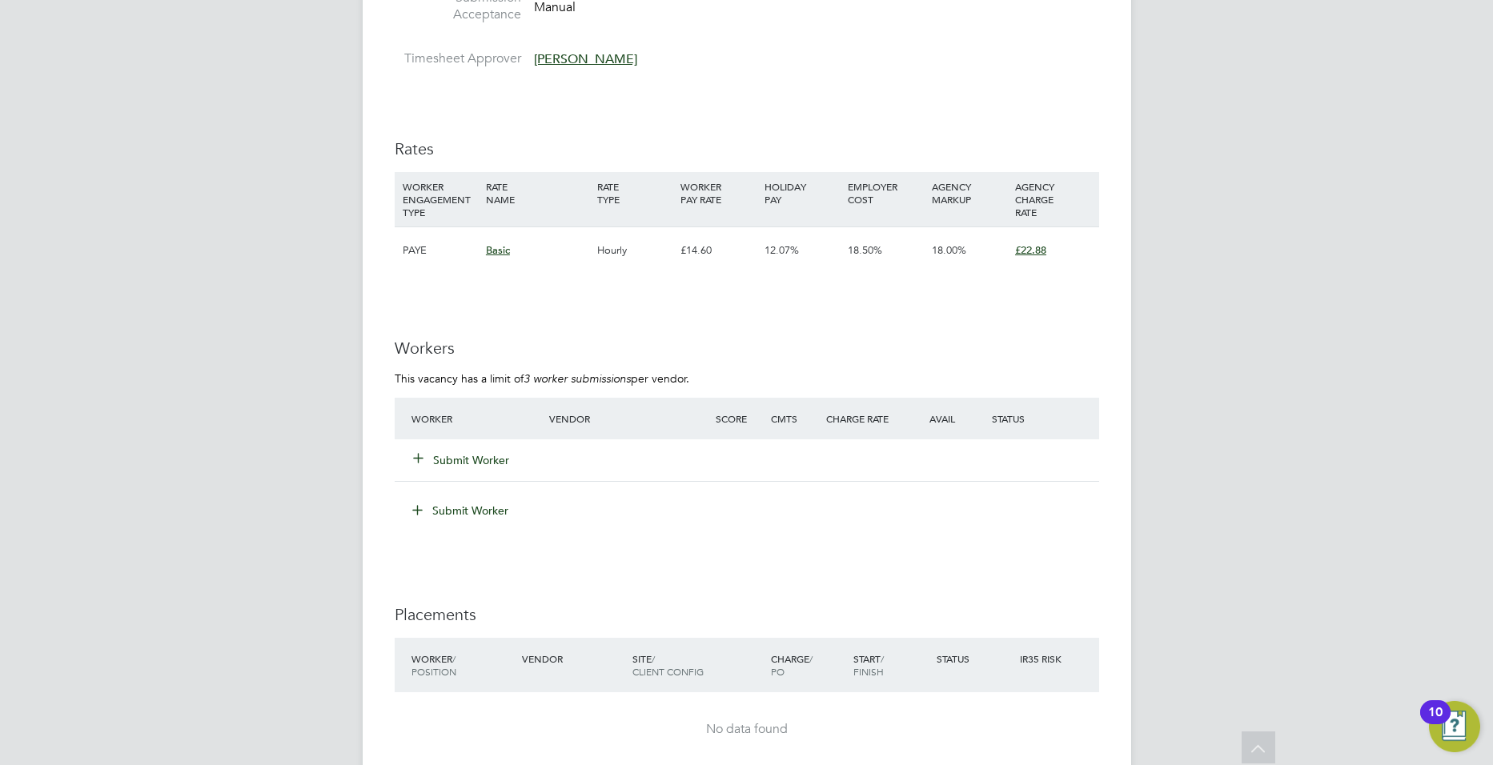
click at [466, 453] on button "Submit Worker" at bounding box center [462, 460] width 96 height 16
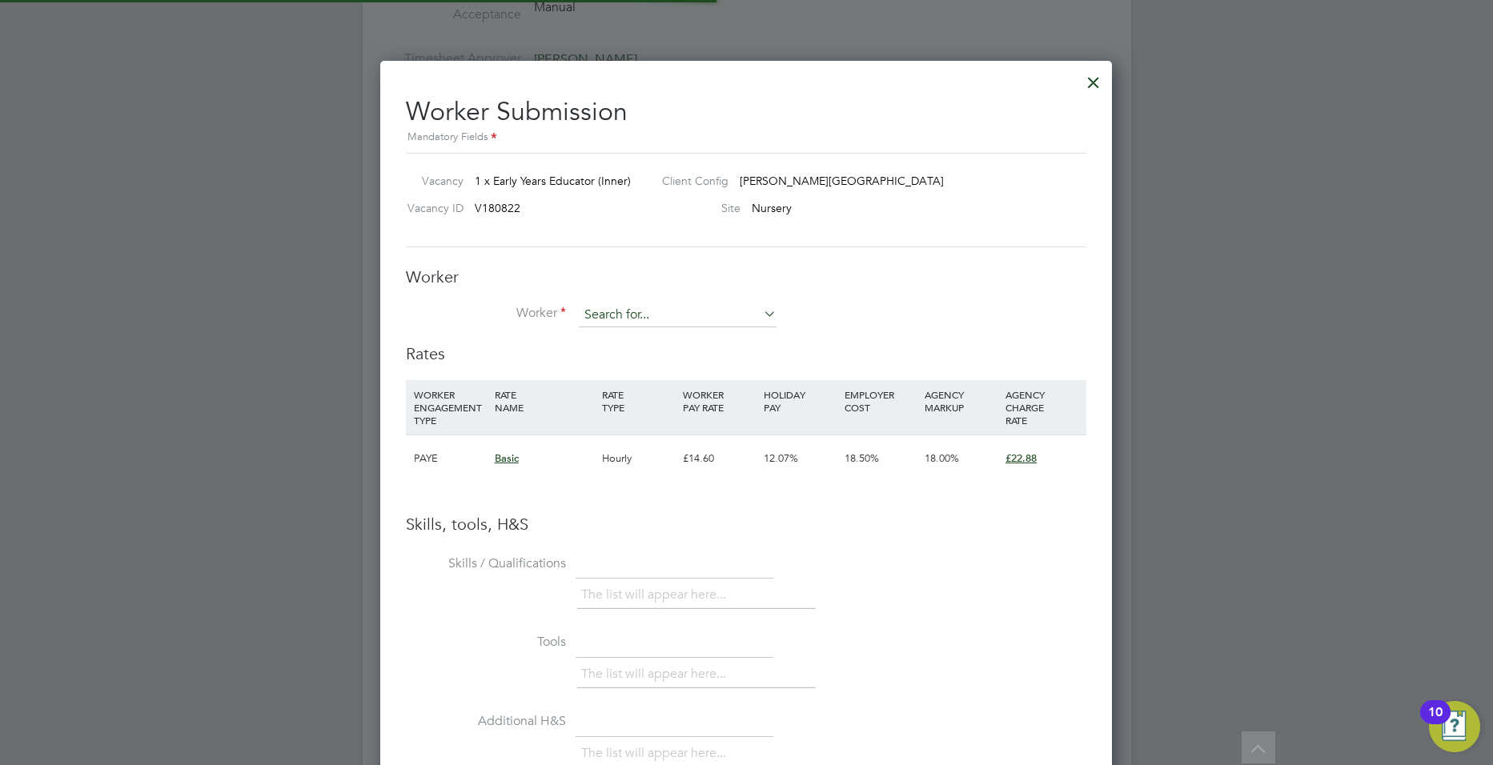
scroll to position [1012, 733]
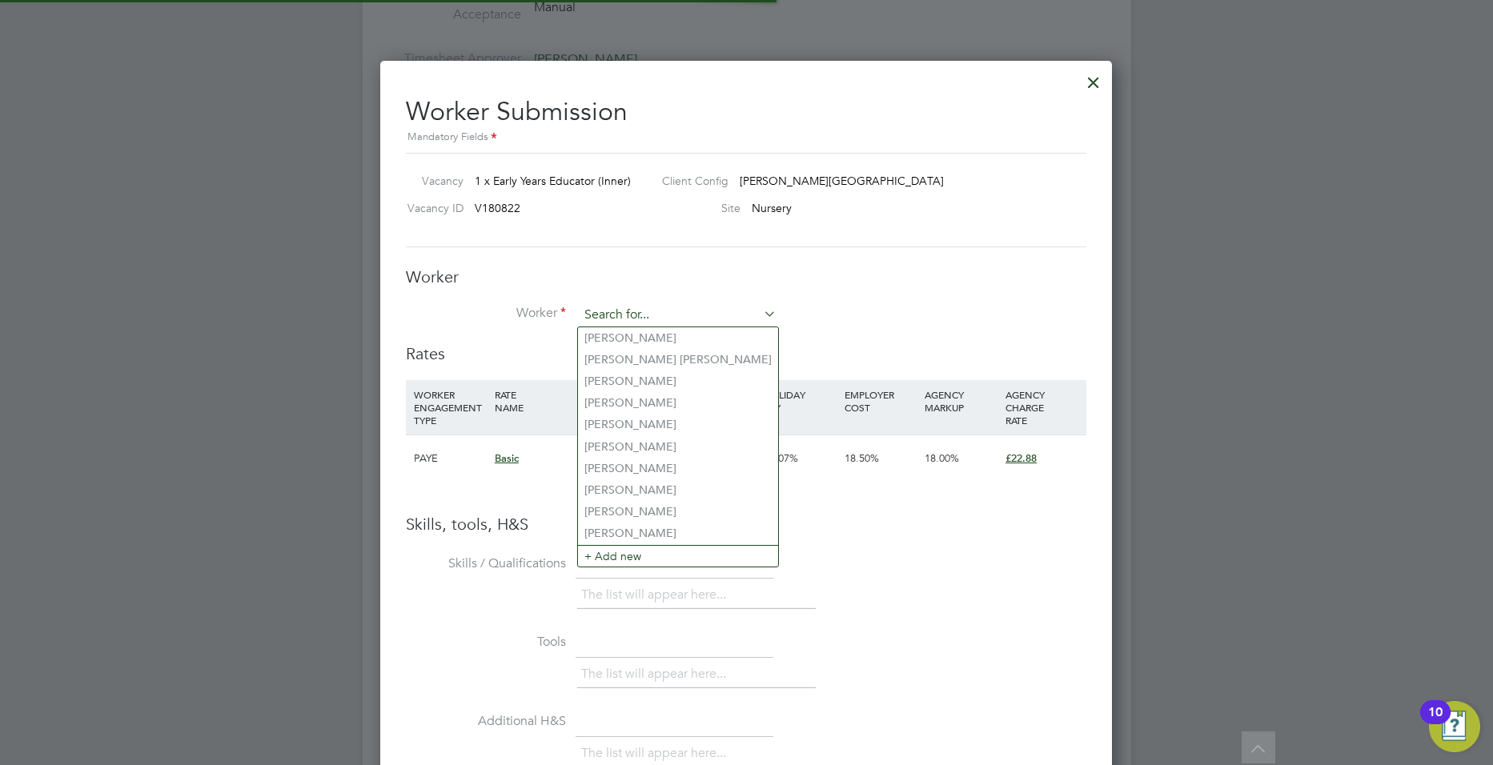
click at [622, 313] on input at bounding box center [678, 315] width 198 height 24
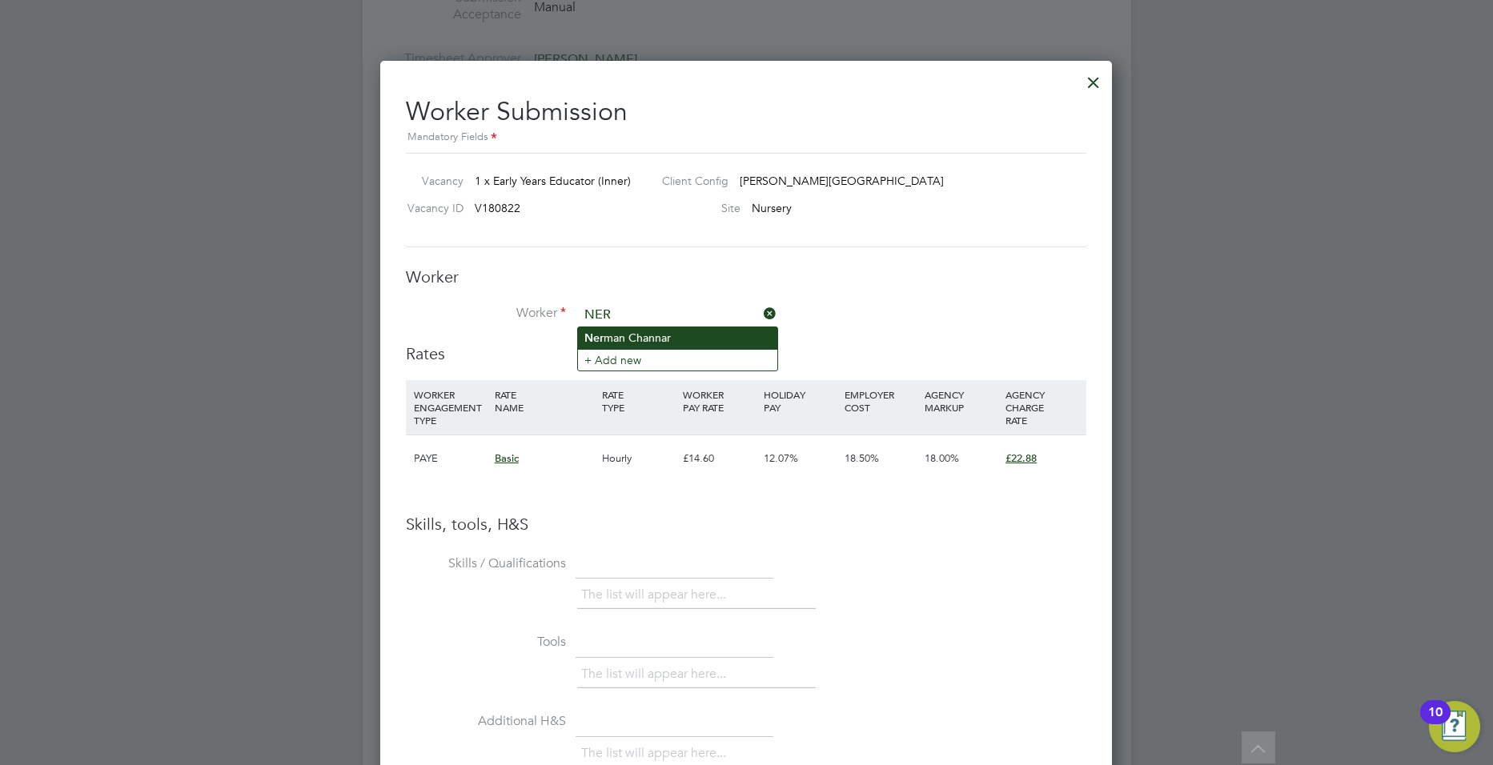
click at [632, 328] on li "Ner man Channar" at bounding box center [677, 338] width 199 height 22
type input "Nerman Channar"
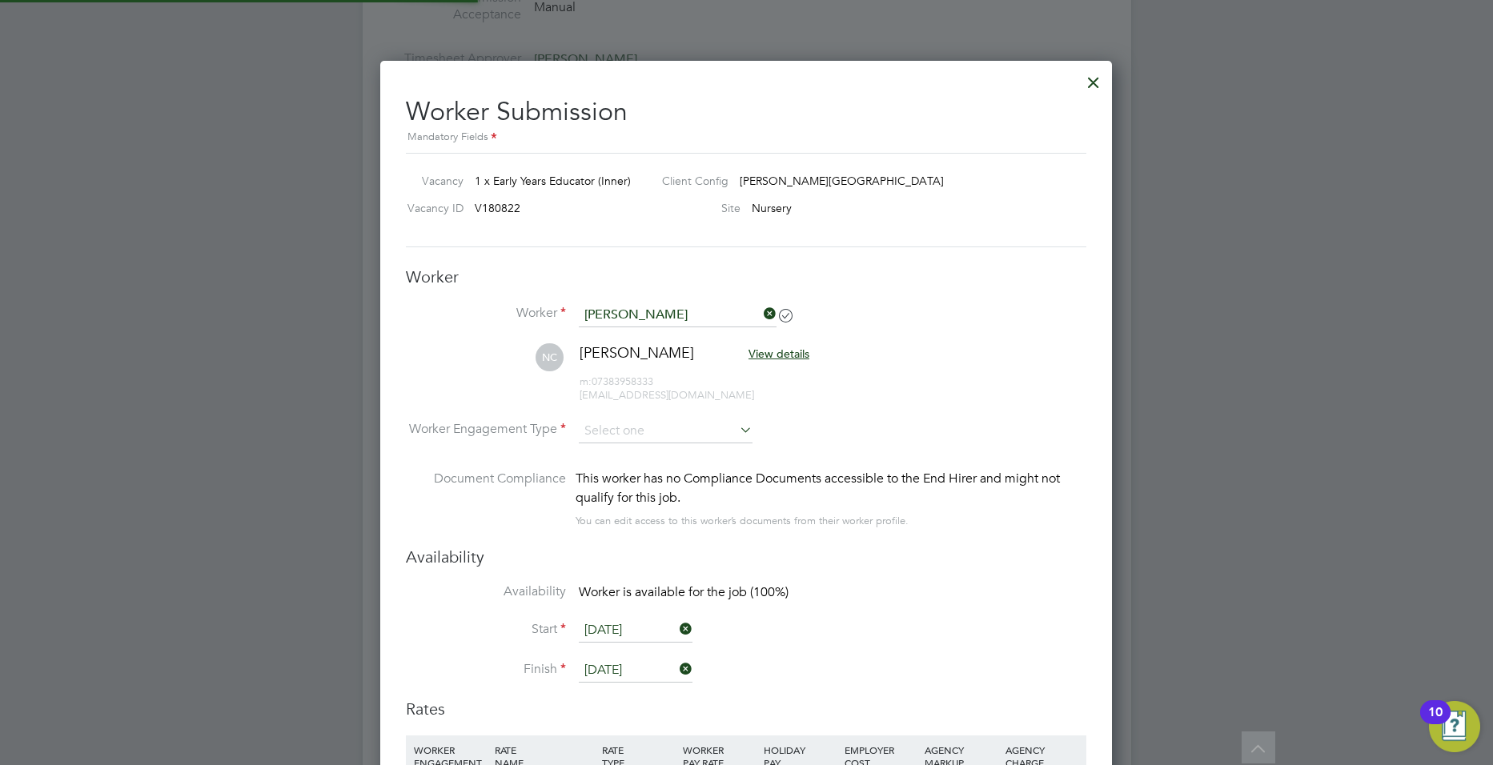
scroll to position [1367, 733]
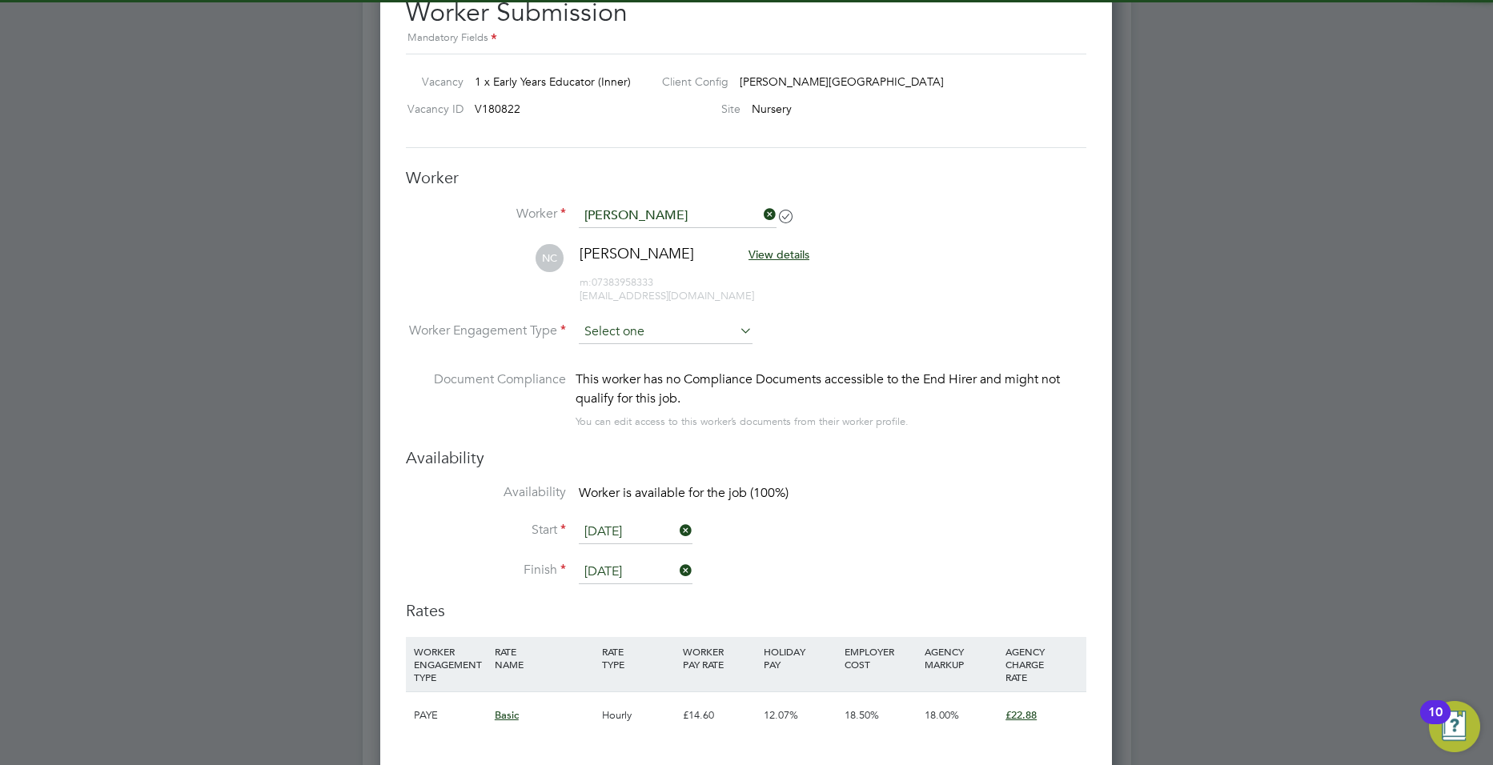
click at [650, 330] on input at bounding box center [666, 332] width 174 height 24
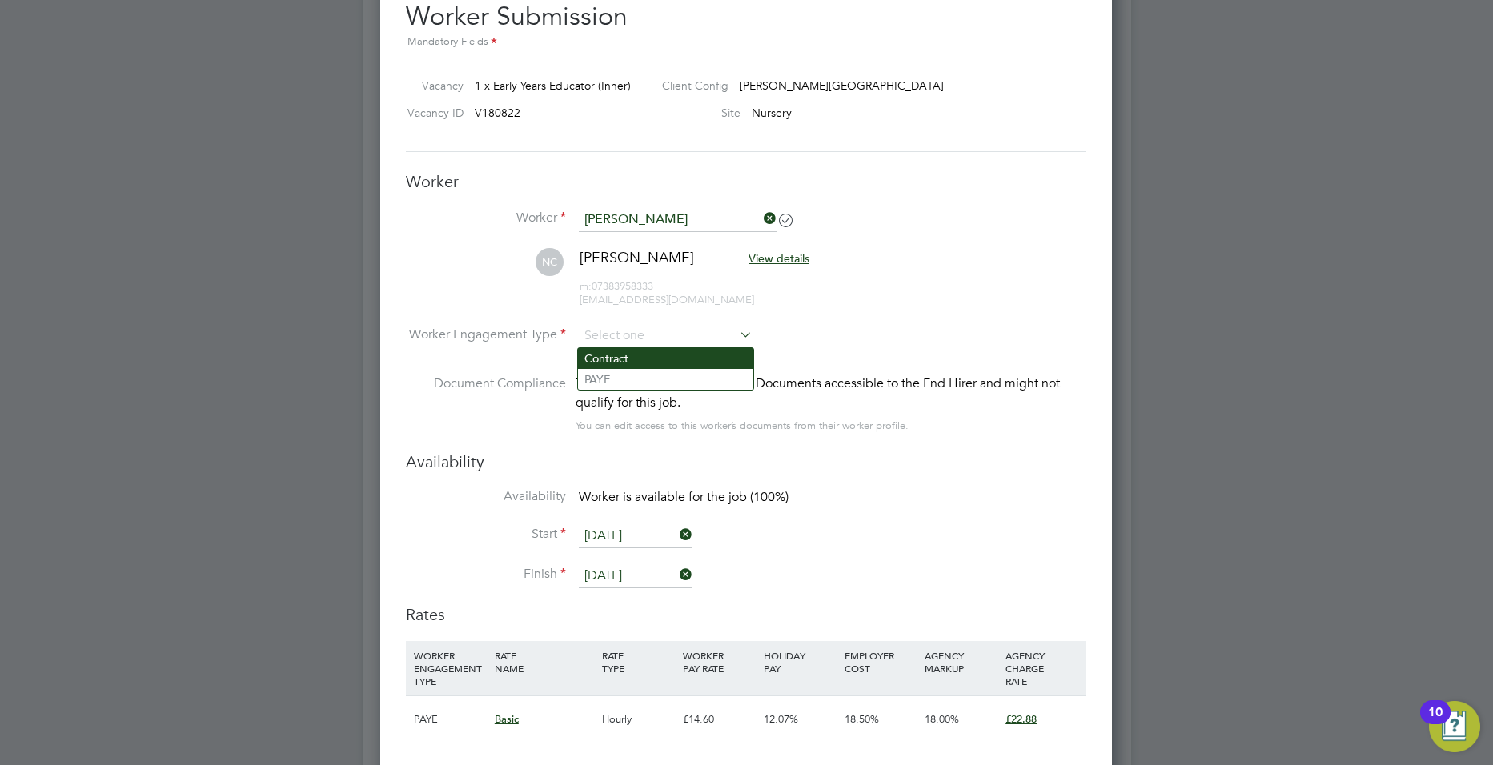
click at [632, 359] on li "Contract" at bounding box center [665, 358] width 175 height 21
type input "Contract"
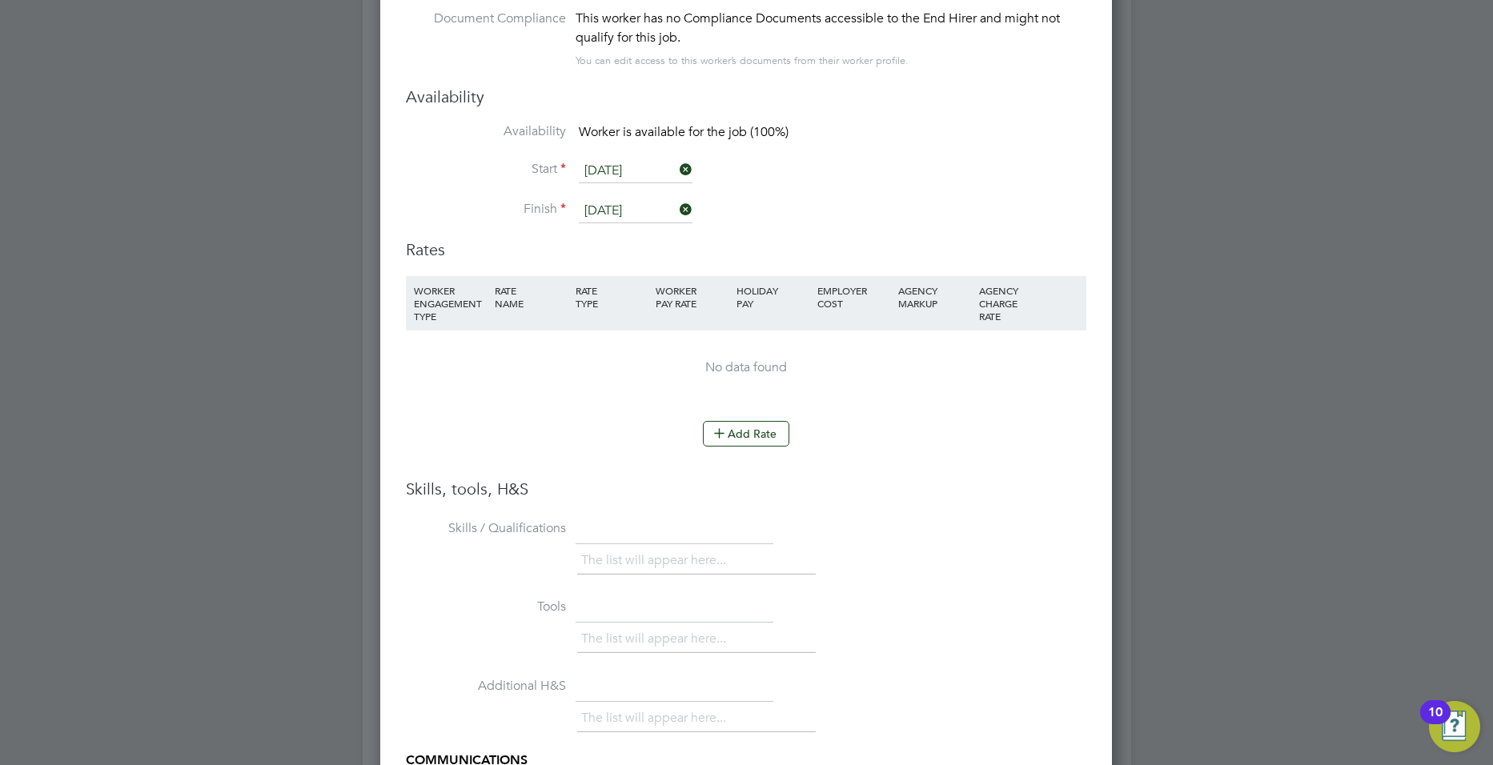
scroll to position [3336, 0]
click at [720, 417] on button "Add Rate" at bounding box center [746, 430] width 86 height 26
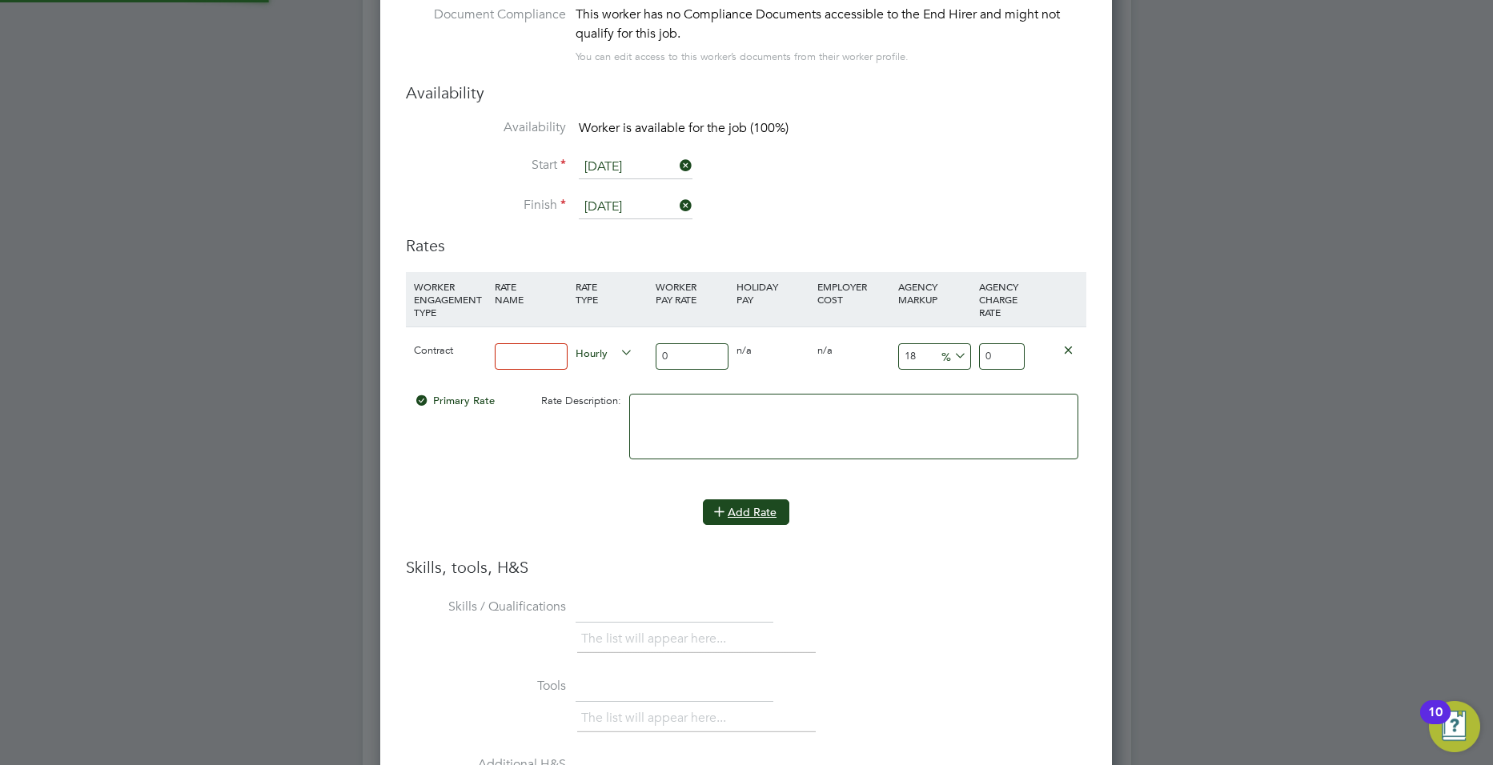
scroll to position [1519, 733]
click at [560, 357] on input at bounding box center [531, 356] width 73 height 26
type input "BASIC"
click at [663, 353] on input "0" at bounding box center [692, 356] width 73 height 26
click at [677, 356] on input "0" at bounding box center [692, 356] width 73 height 26
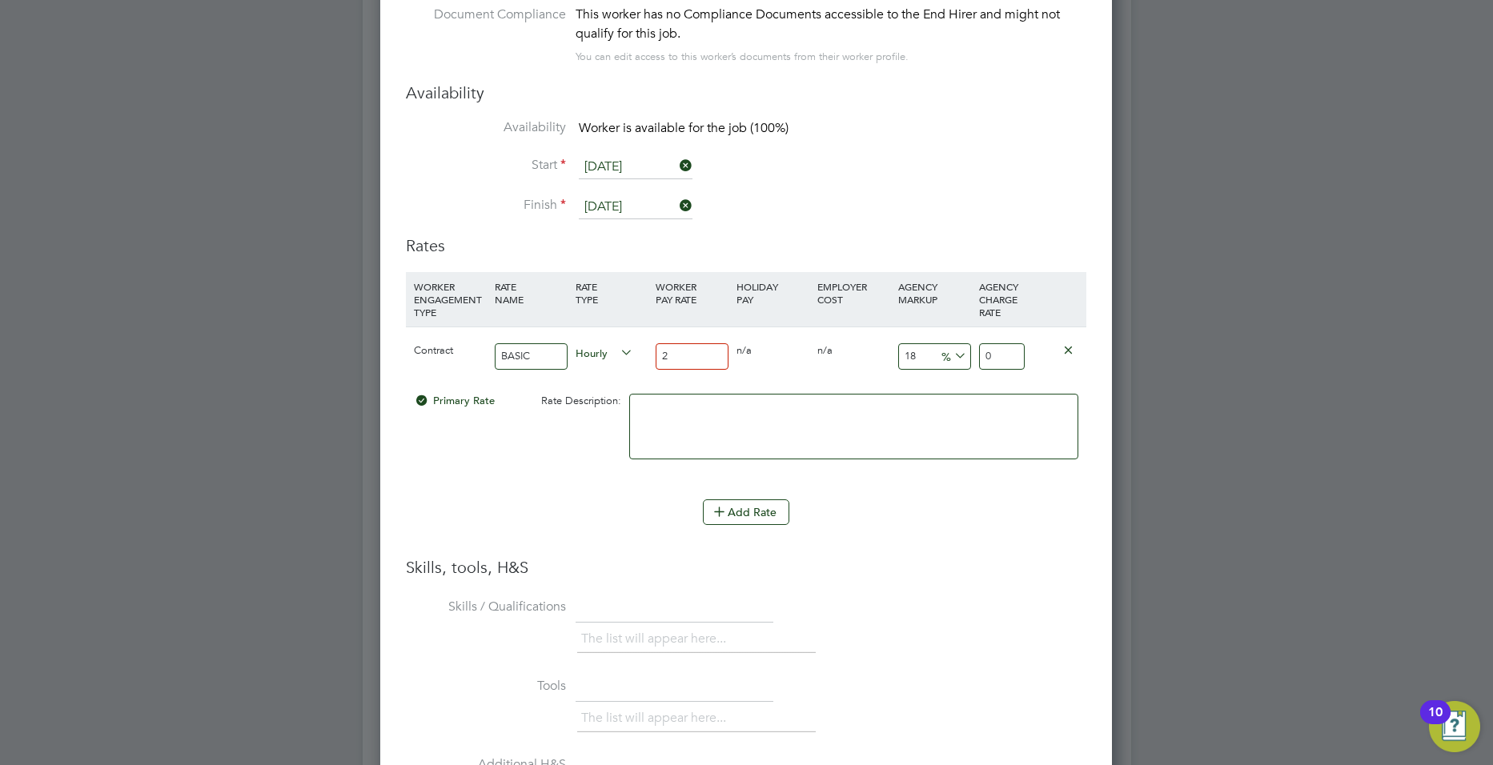
type input "20"
type input "23.6"
type input "20"
click at [913, 353] on input "18" at bounding box center [934, 356] width 73 height 26
type input "8"
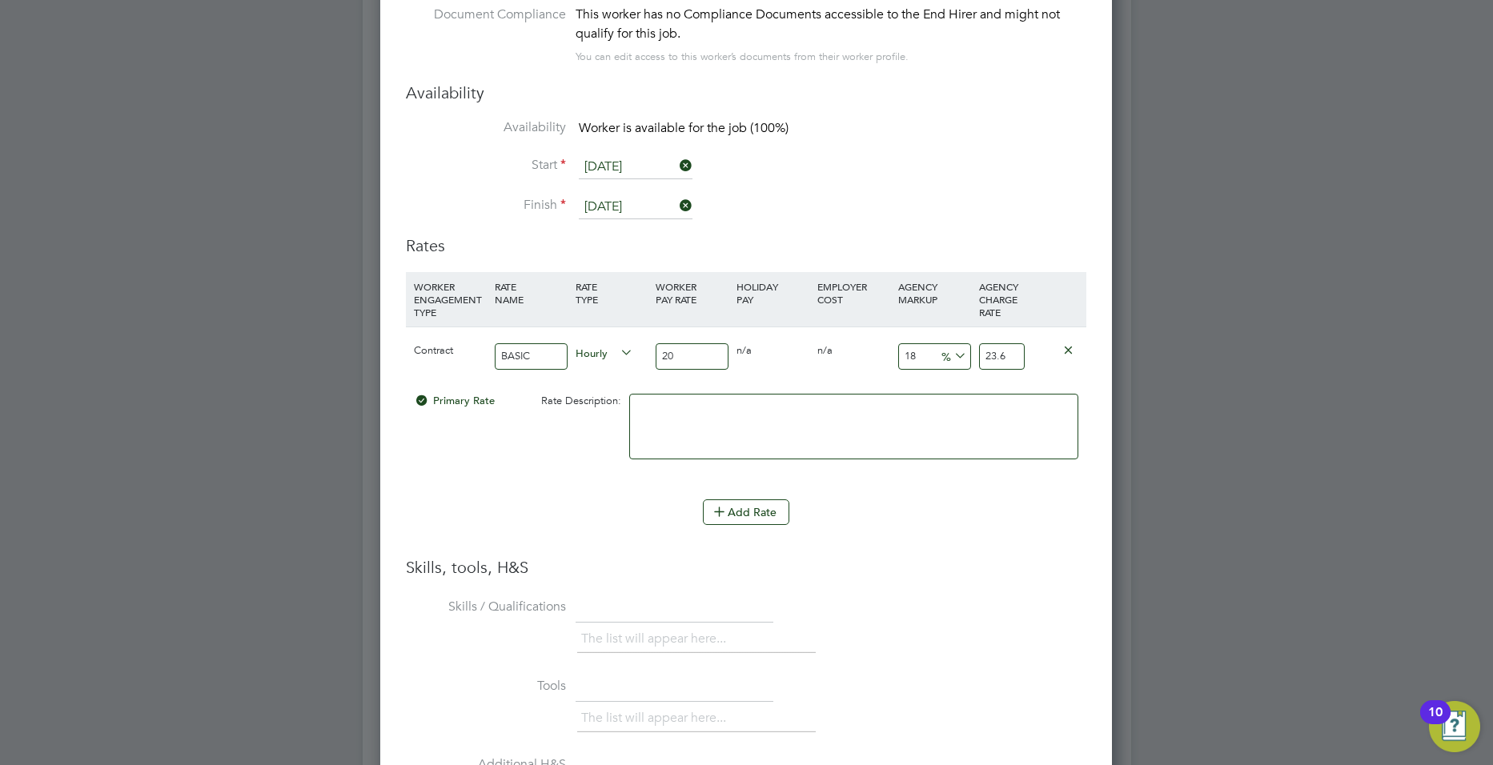
type input "21.6"
type input "2"
type input "20.4"
type input "23"
type input "24.6"
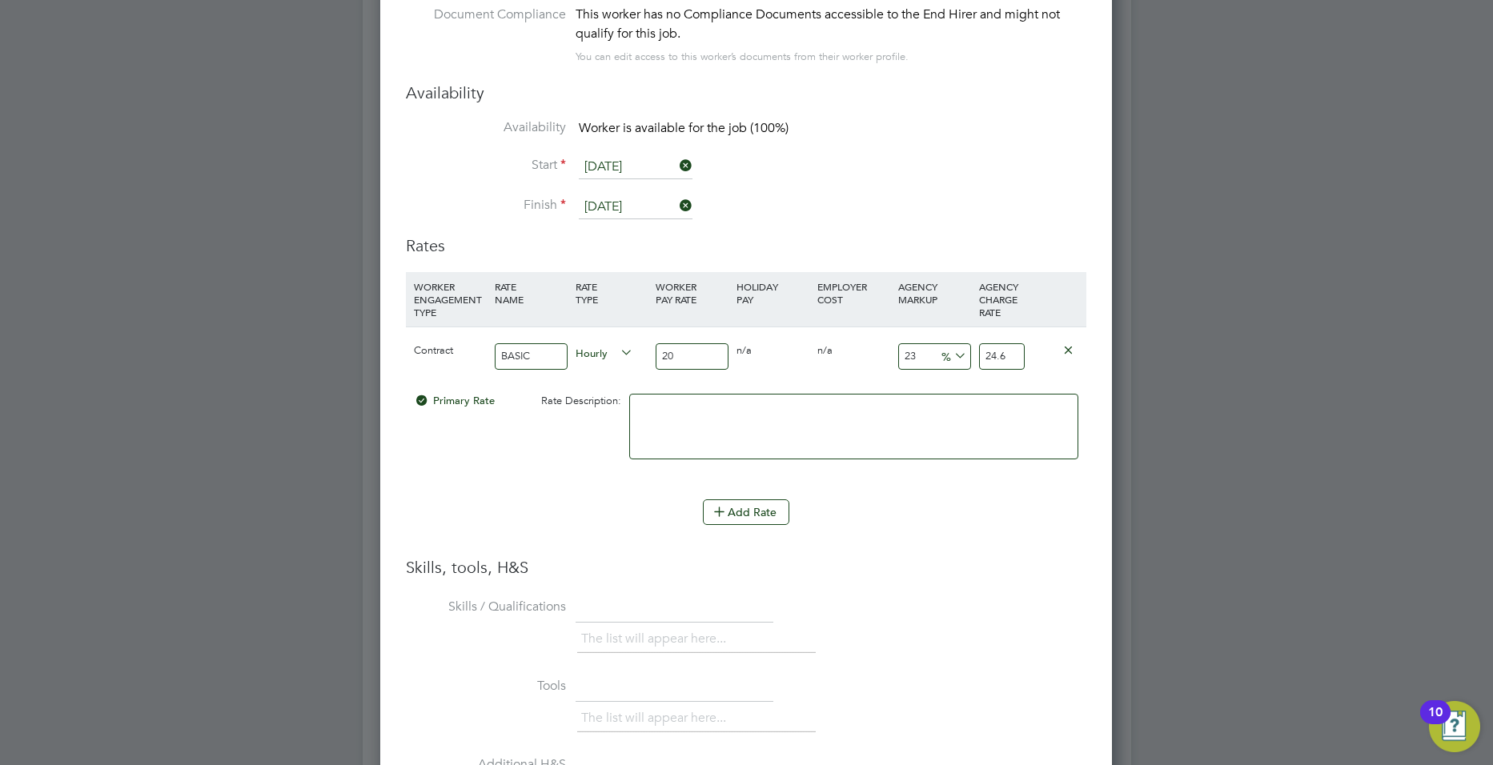
type input "23"
click at [697, 351] on input "20" at bounding box center [692, 356] width 73 height 26
type input "2"
type input "2.46"
type input "21"
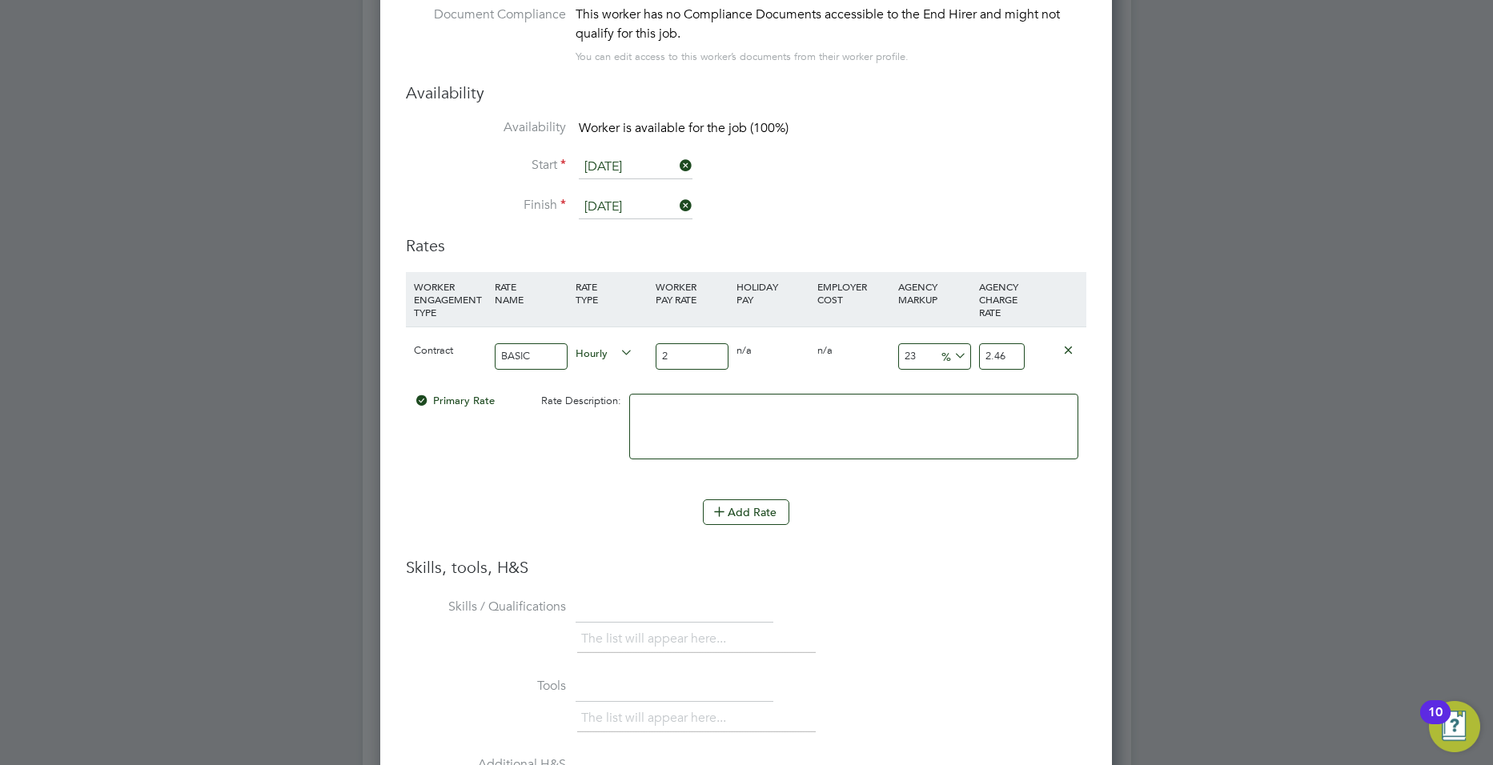
type input "25.83"
type input "2"
type input "2.46"
type input "22"
type input "27.06"
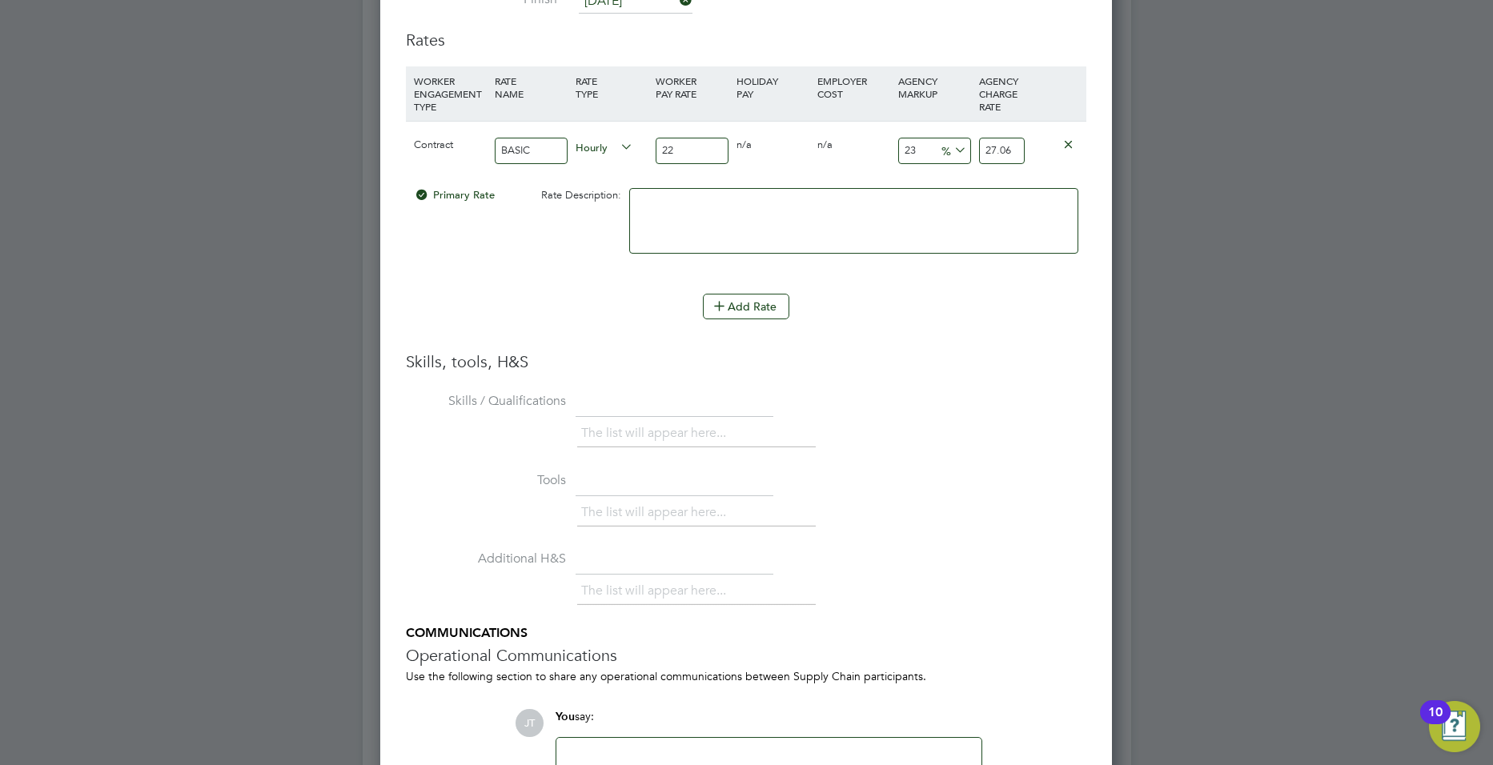
scroll to position [3572, 0]
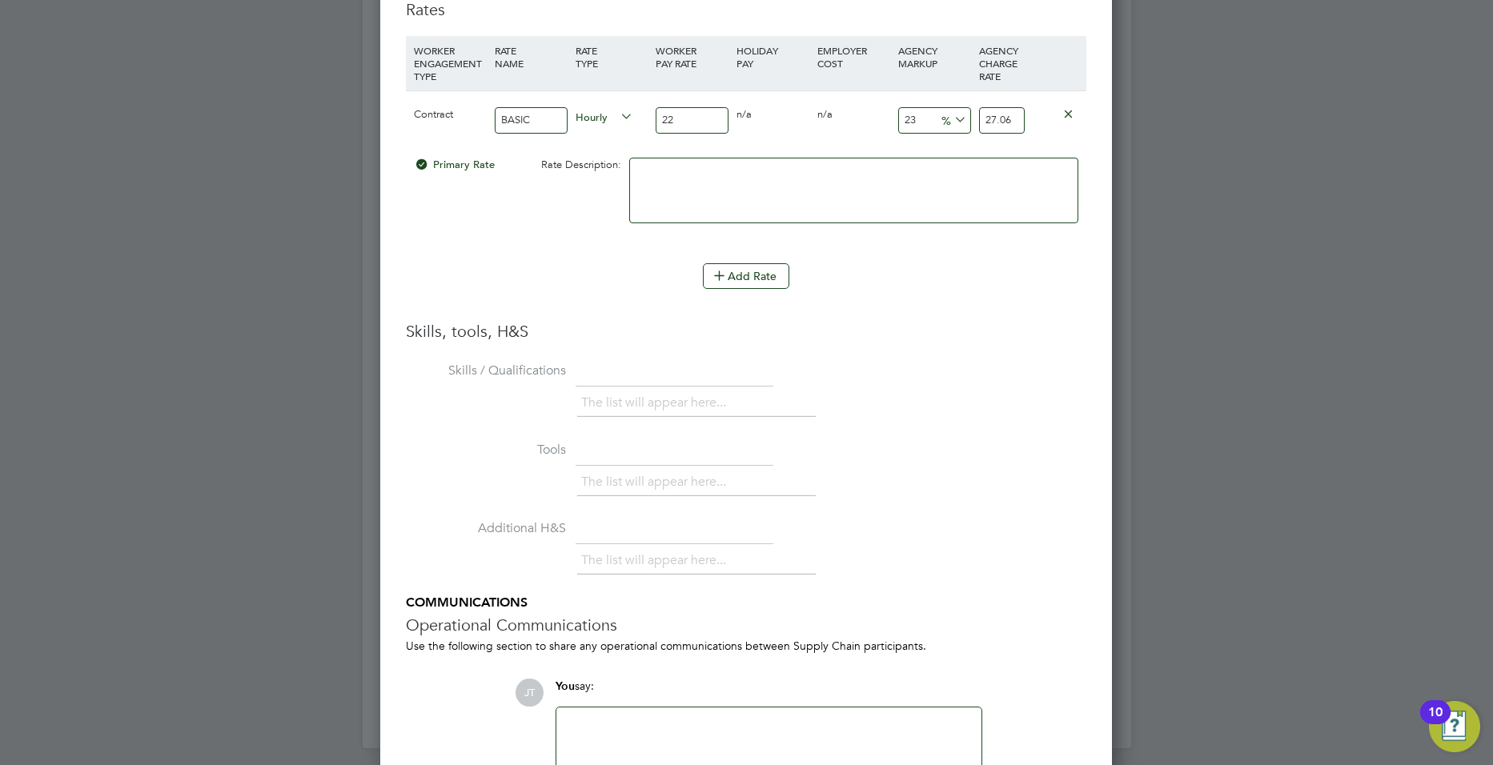
type input "2"
type input "2.46"
type input "23"
type input "28.29"
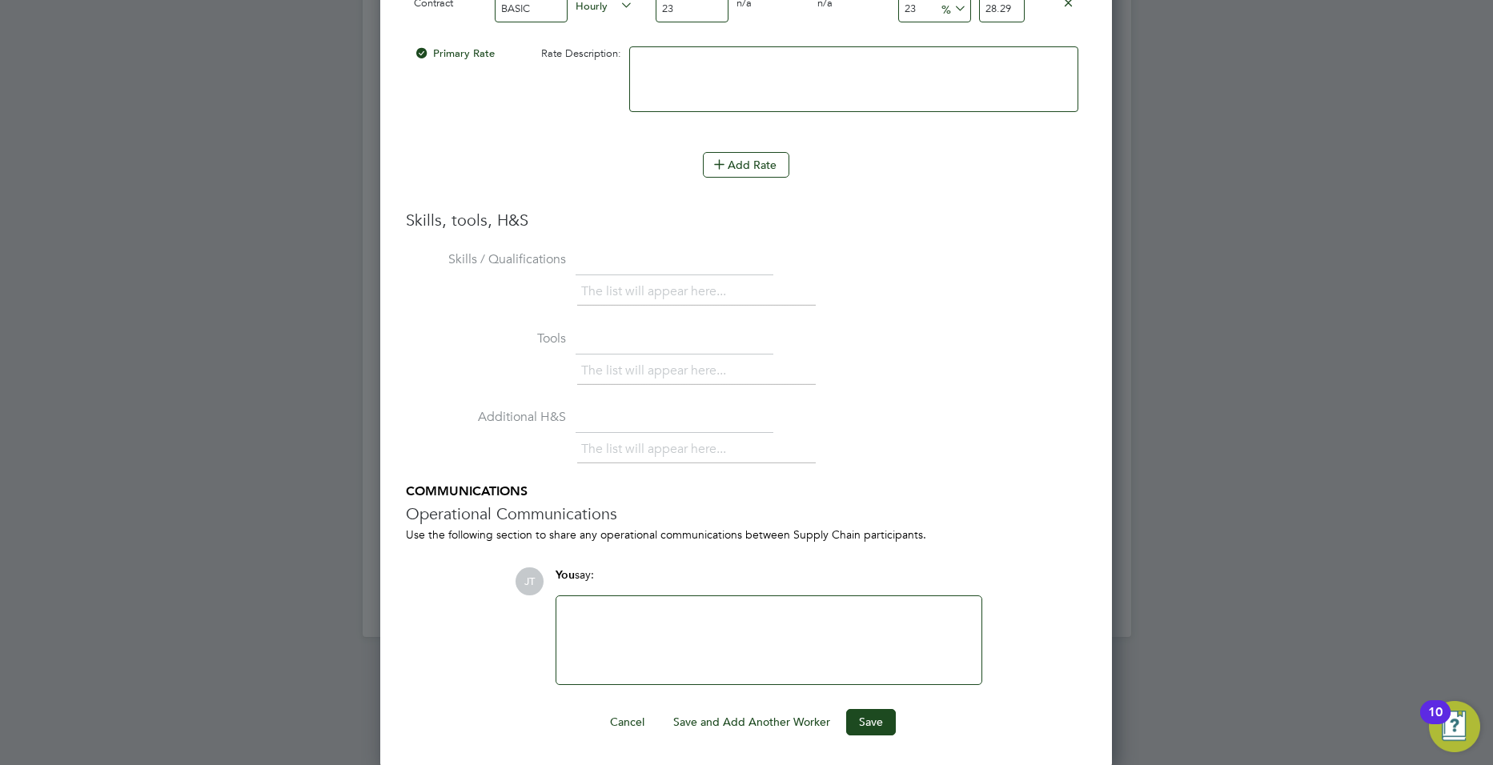
scroll to position [3685, 0]
type input "23"
click at [882, 723] on button "Save" at bounding box center [871, 721] width 50 height 26
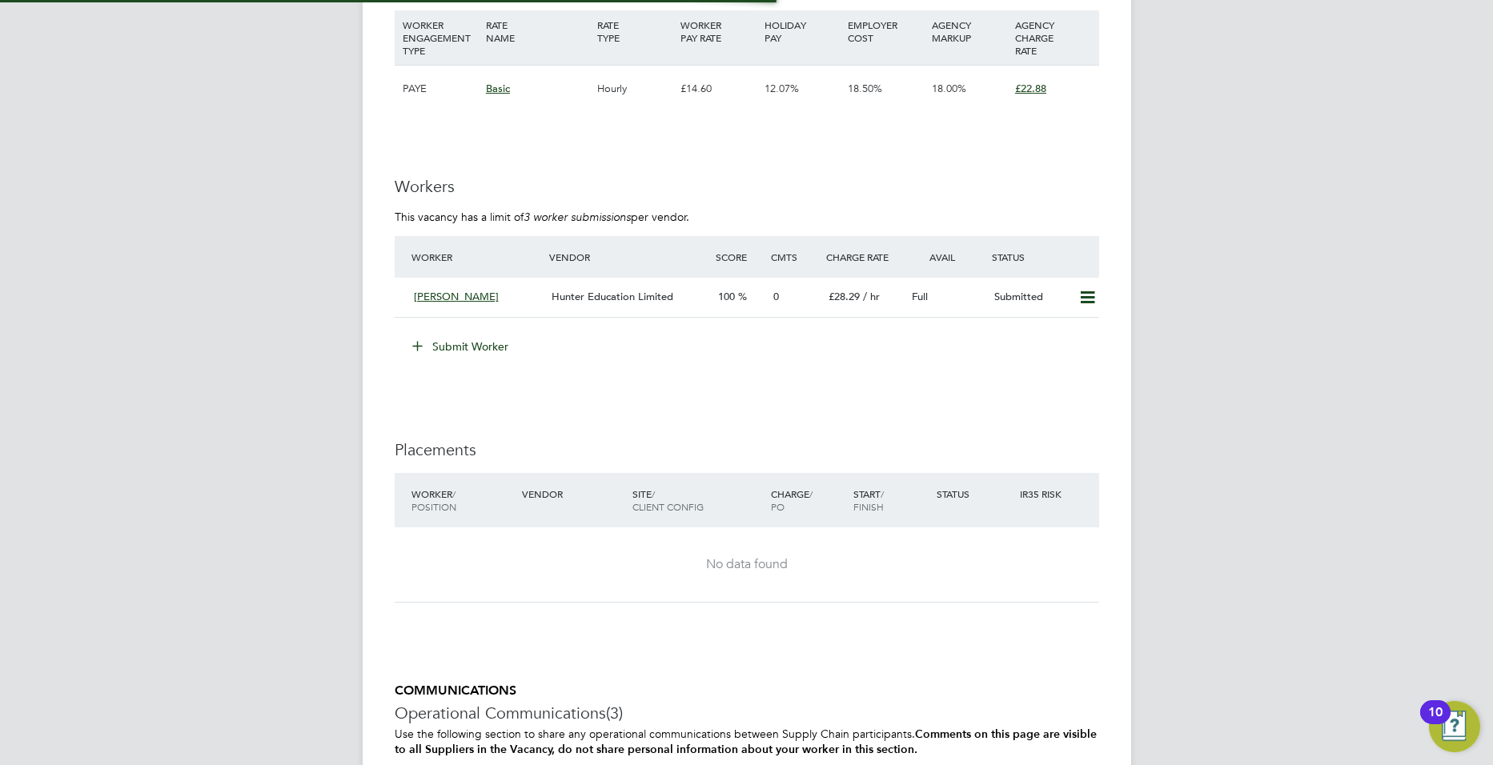
scroll to position [47, 112]
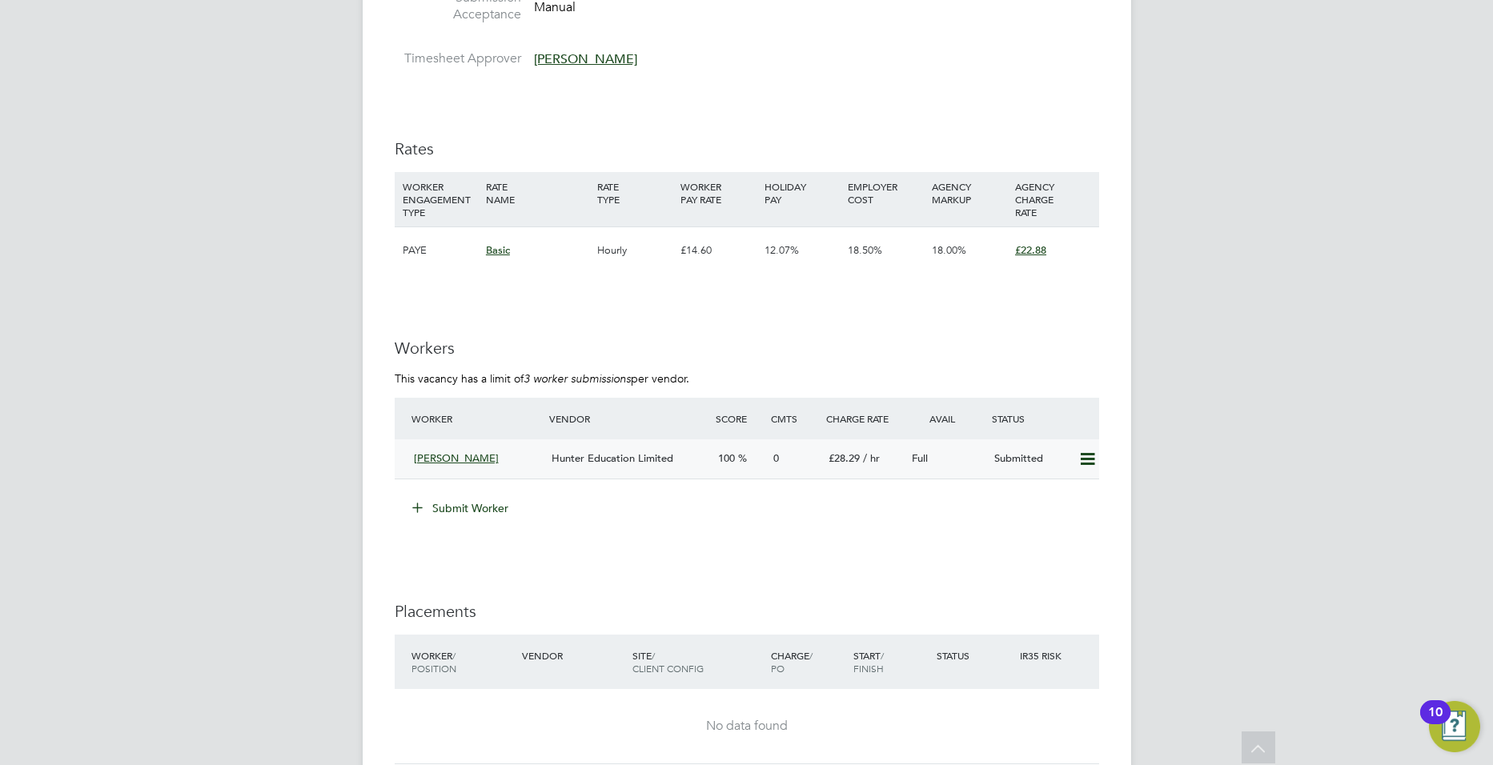
click at [488, 460] on span "Nerman Channar" at bounding box center [456, 459] width 85 height 14
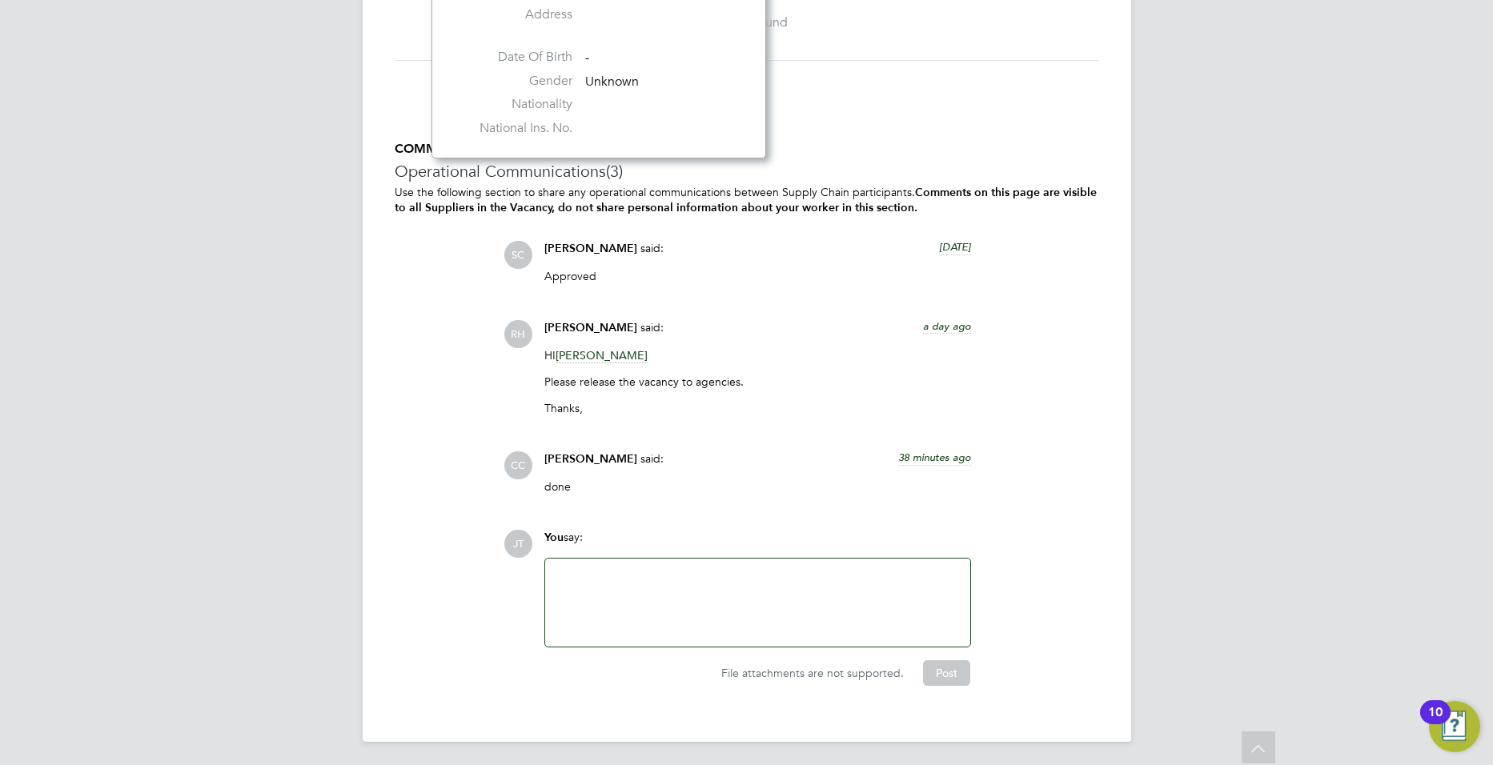
click at [658, 584] on div at bounding box center [758, 602] width 406 height 69
click at [829, 593] on div at bounding box center [758, 602] width 406 height 69
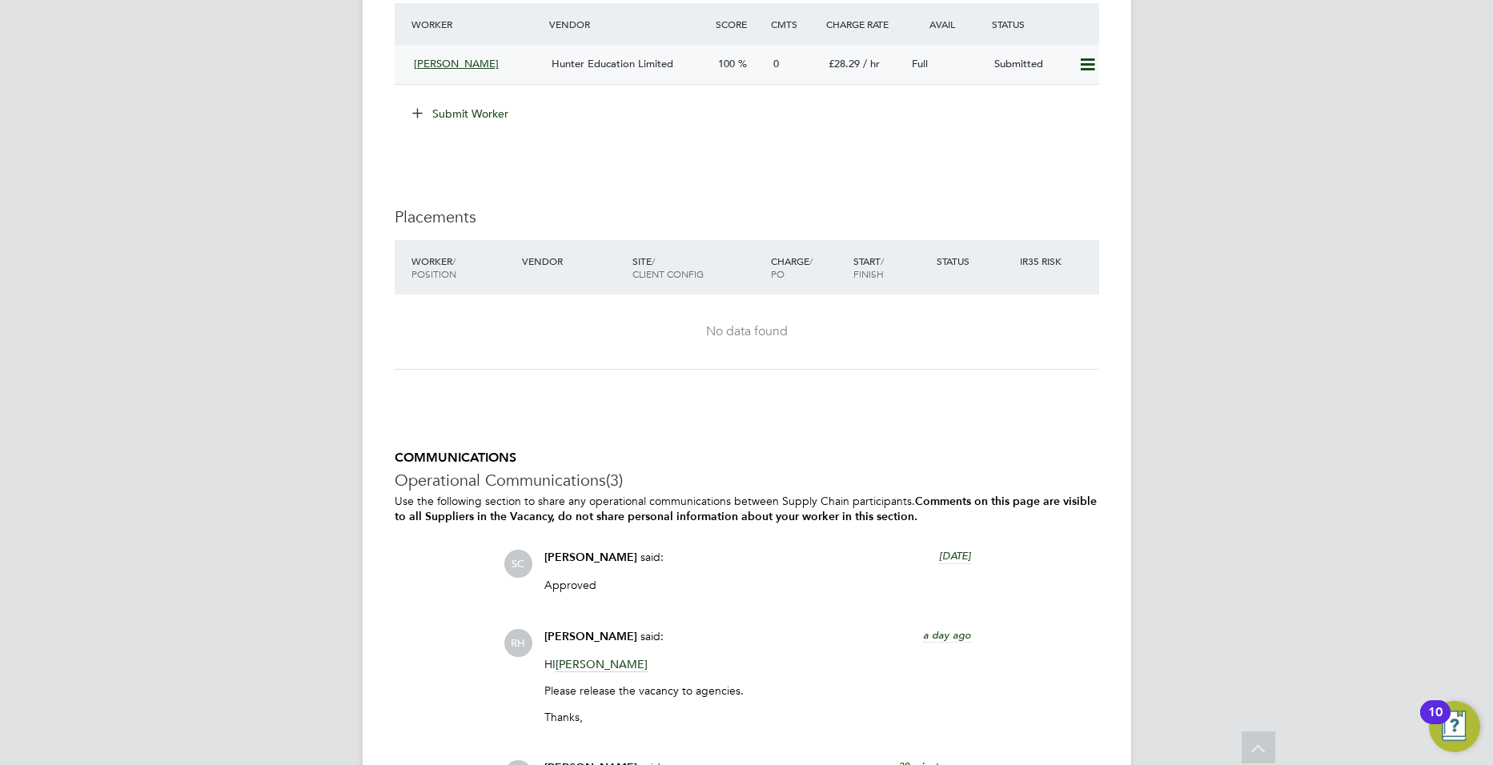
click at [588, 59] on span "Hunter Education Limited" at bounding box center [613, 64] width 122 height 14
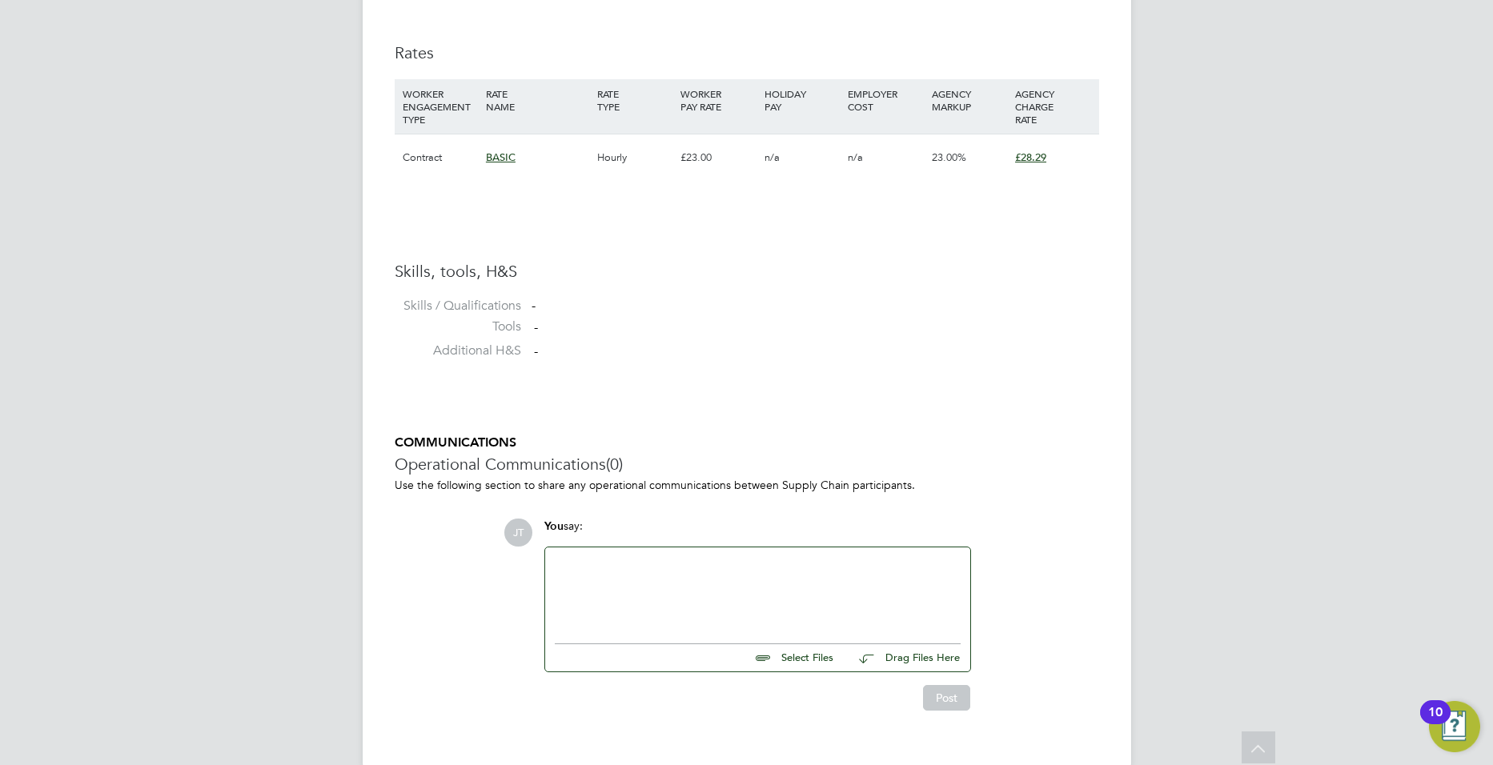
drag, startPoint x: 807, startPoint y: 601, endPoint x: 811, endPoint y: 656, distance: 54.6
click at [808, 601] on div at bounding box center [758, 591] width 406 height 69
click at [806, 664] on input "file" at bounding box center [841, 656] width 240 height 22
type input "C:\fakepath\NC119067.docx"
click at [948, 720] on button "Post" at bounding box center [946, 714] width 47 height 26
